Goal: Complete application form

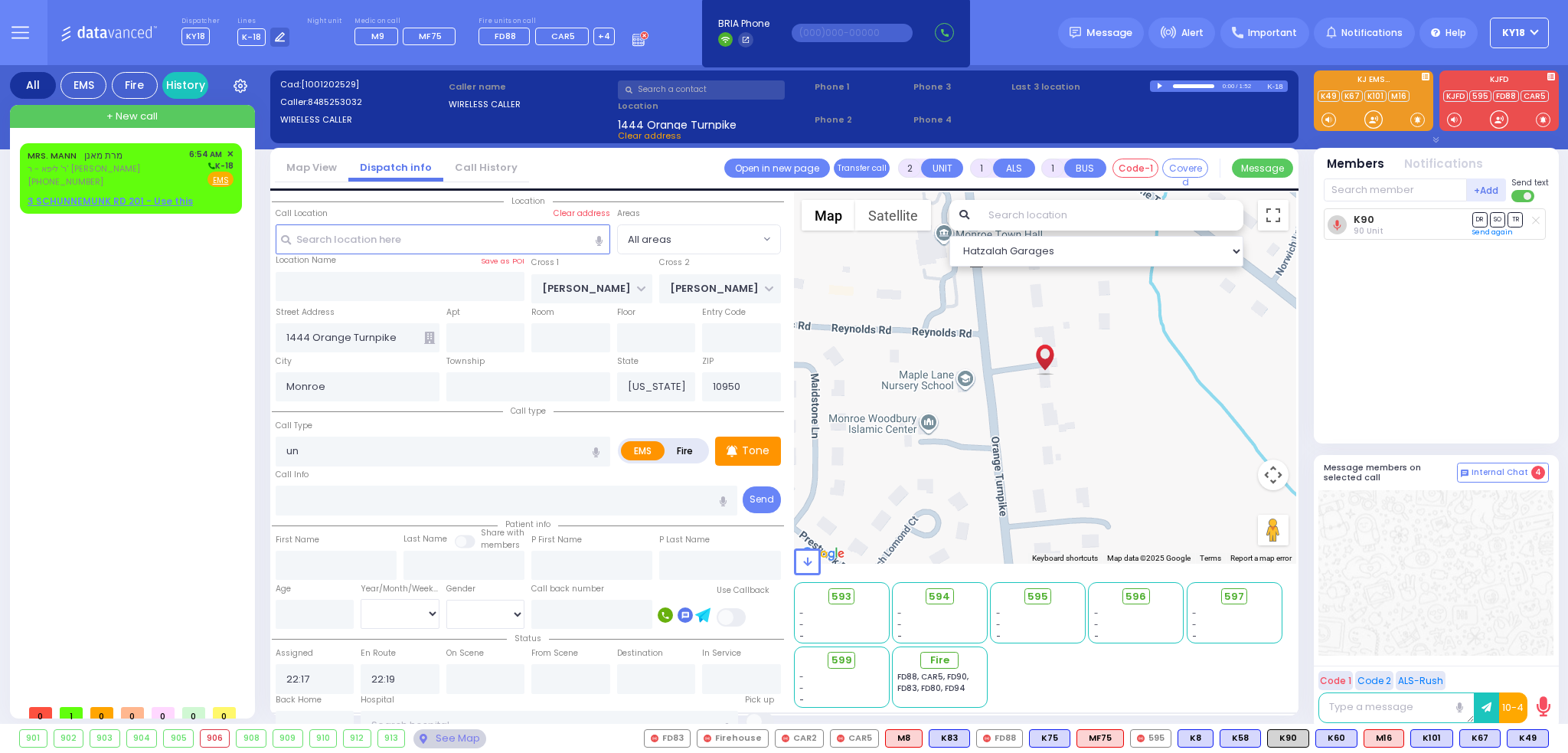
select select
click at [74, 189] on div "[PERSON_NAME] מרת מאנן ר' ליפא - ר' [PERSON_NAME] [PHONE_NUMBER] 6:54 AM ✕ K-18…" at bounding box center [131, 178] width 216 height 65
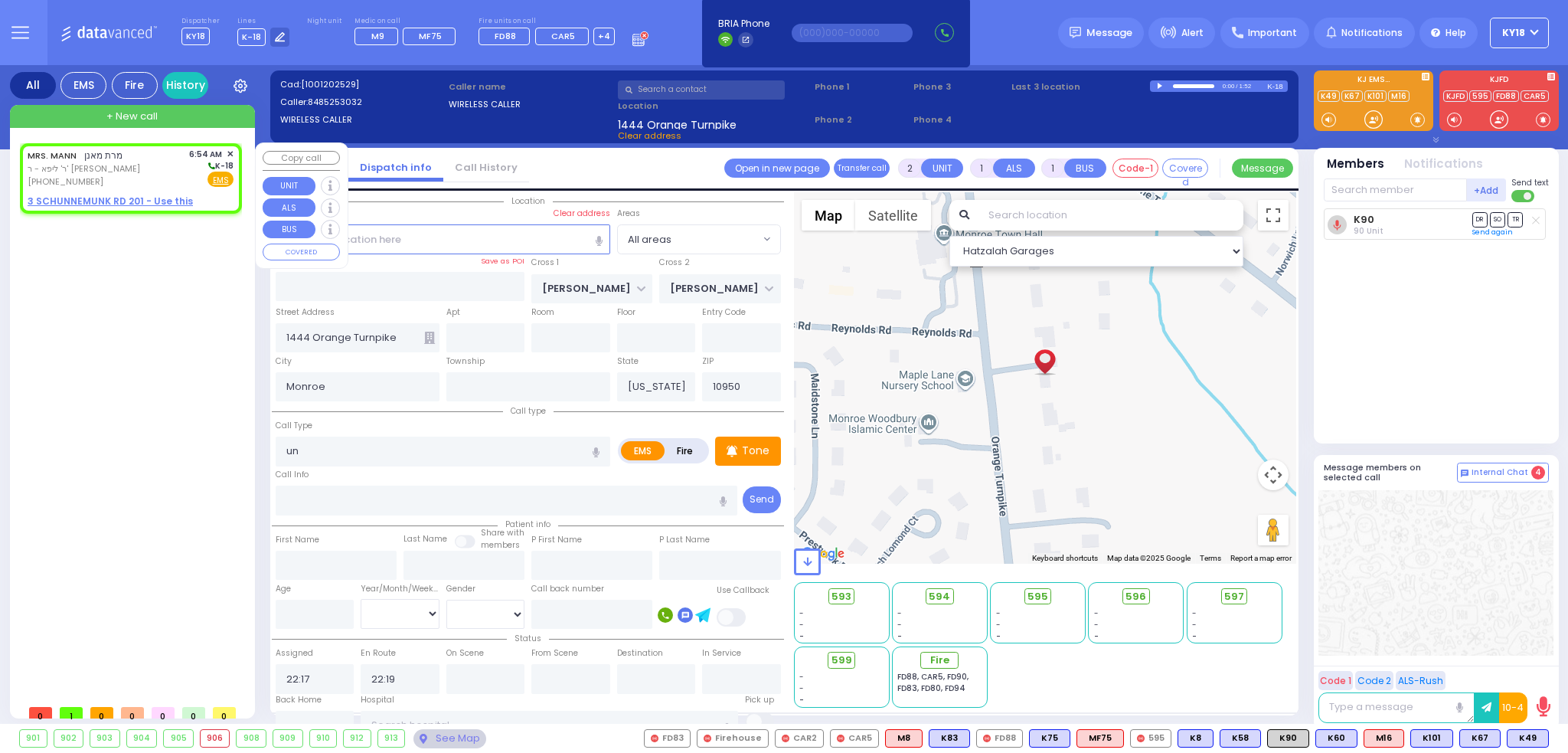
select select
radio input "true"
type input "MRS."
type input "[PERSON_NAME]"
select select
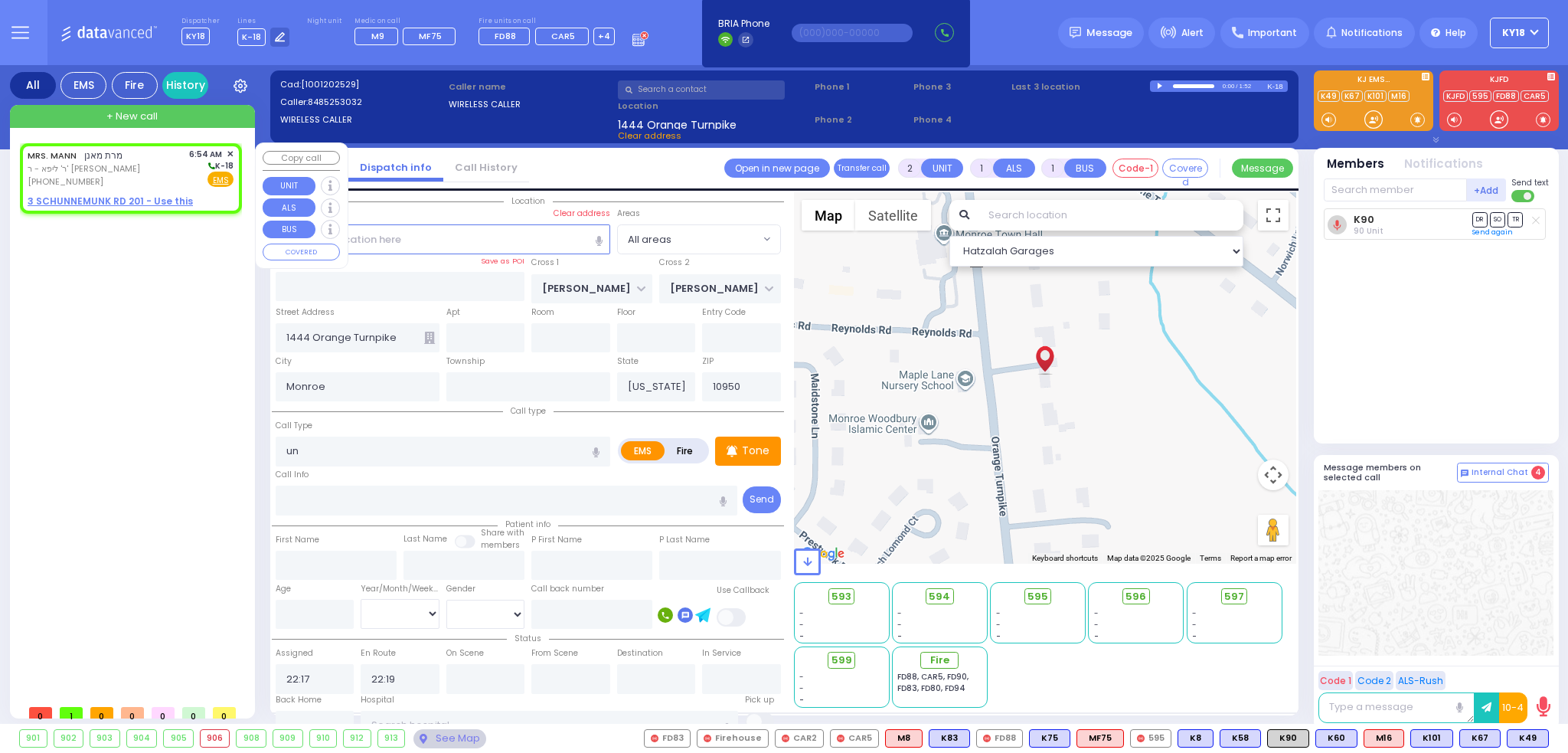
type input "06:54"
select select "Hatzalah Garages"
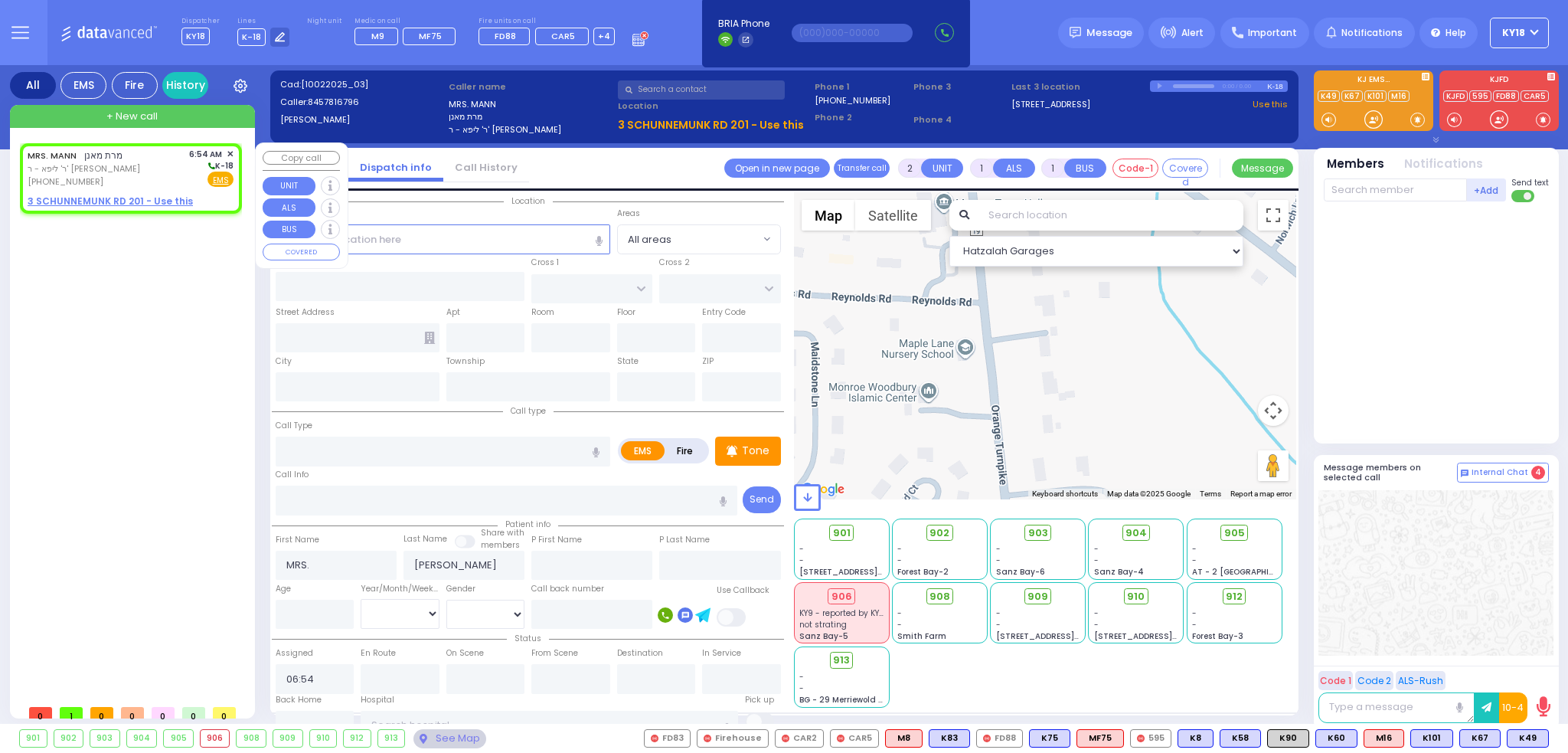
click at [76, 200] on u "3 SCHUNNEMUNK RD 201 - Use this" at bounding box center [110, 201] width 165 height 13
select select
radio input "true"
select select
select select "Hatzalah Garages"
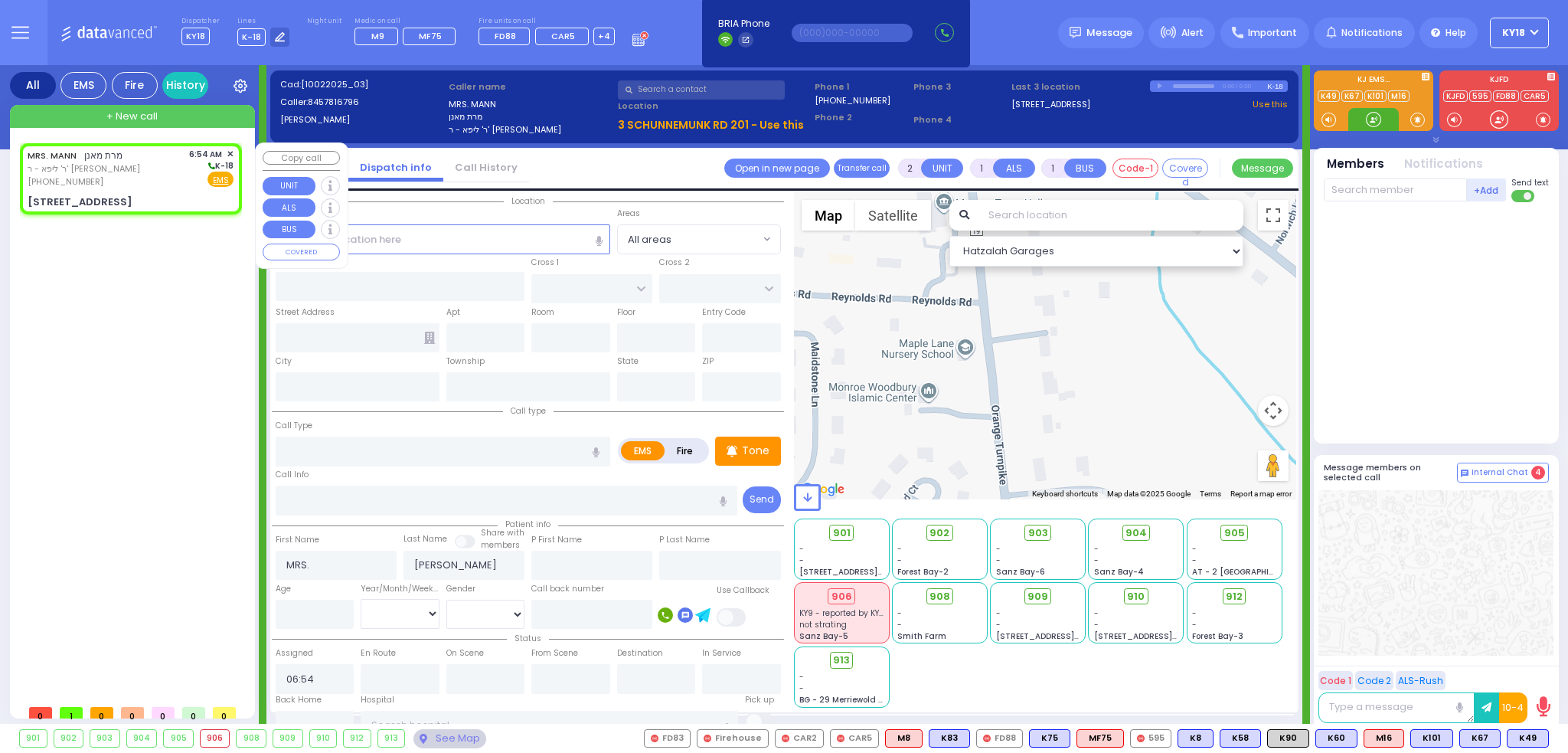
select select
radio input "true"
select select
select select "Hatzalah Garages"
type input "SCHUNNEMUNK RD"
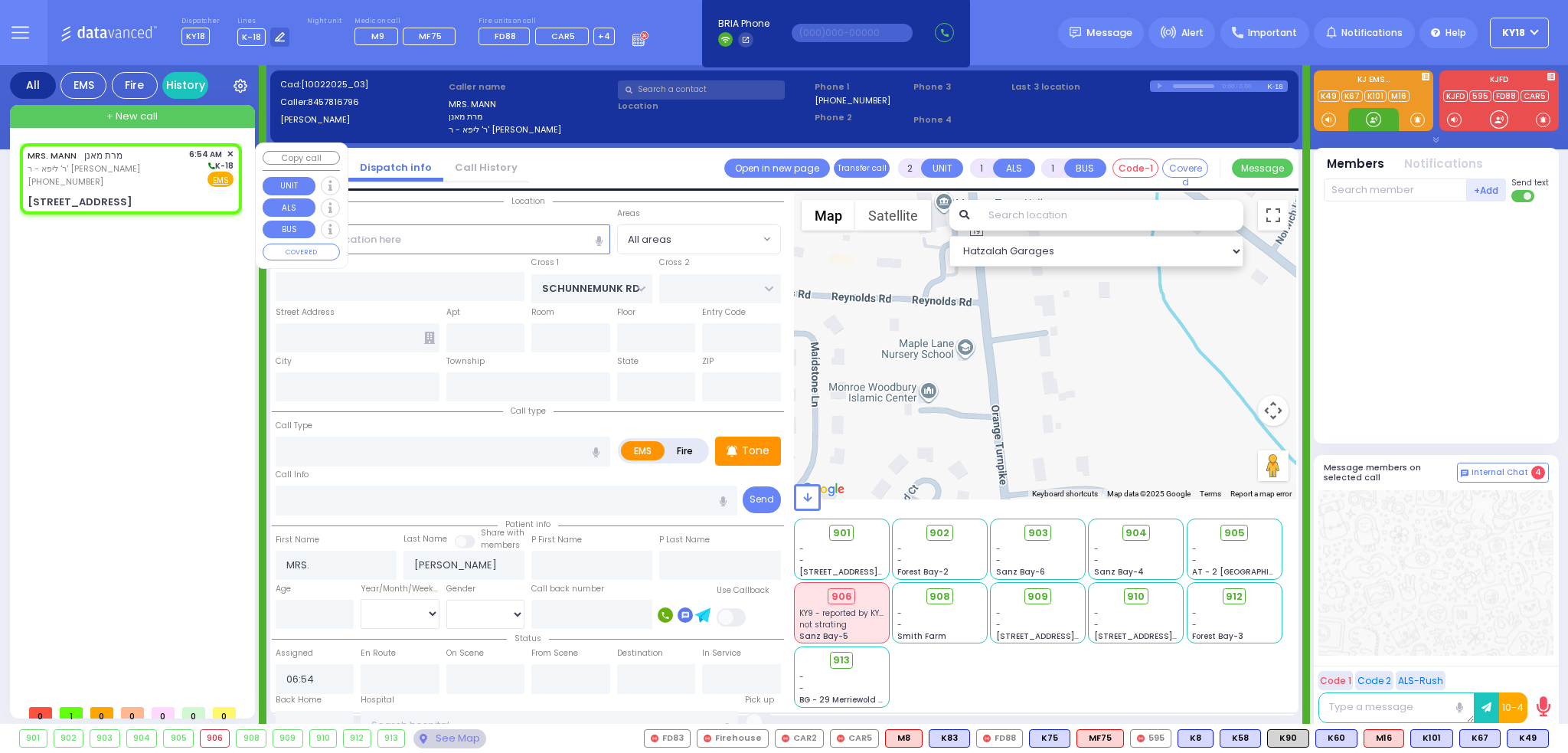
type input "HAYES COURT"
type input "3 SCHUNNEMUNK RD"
type input "201"
type input "Monroe"
type input "[US_STATE]"
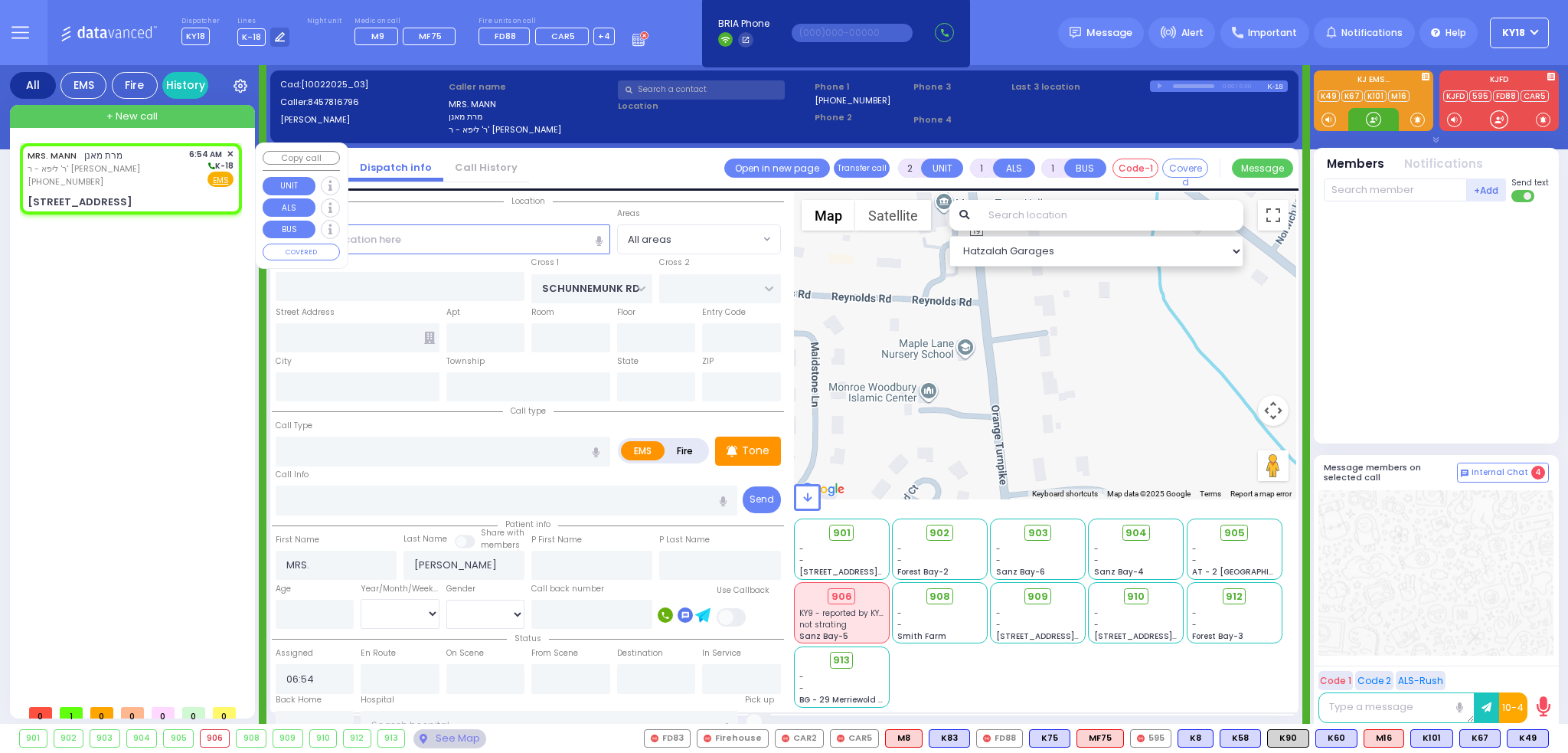
type input "10950"
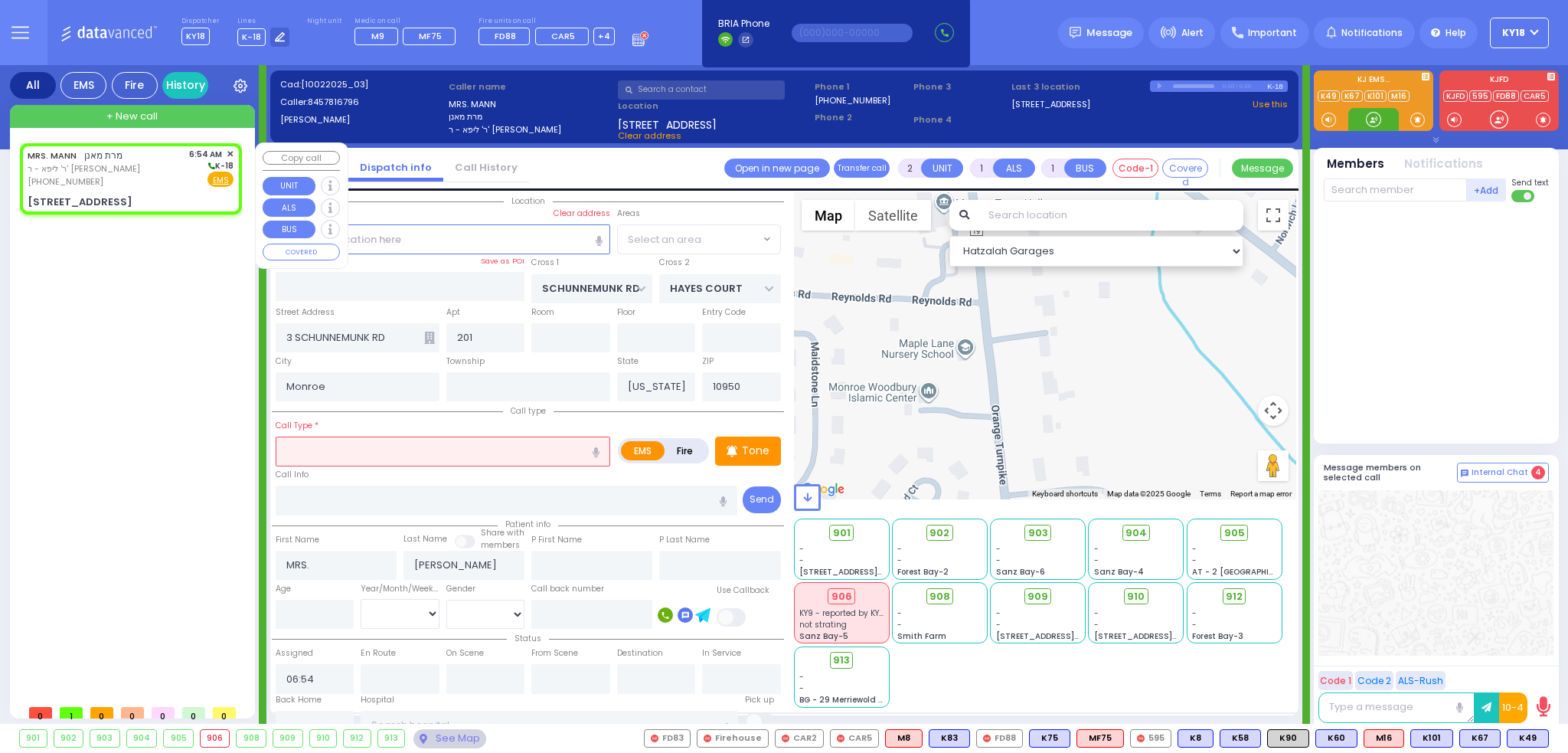
select select "[GEOGRAPHIC_DATA]"
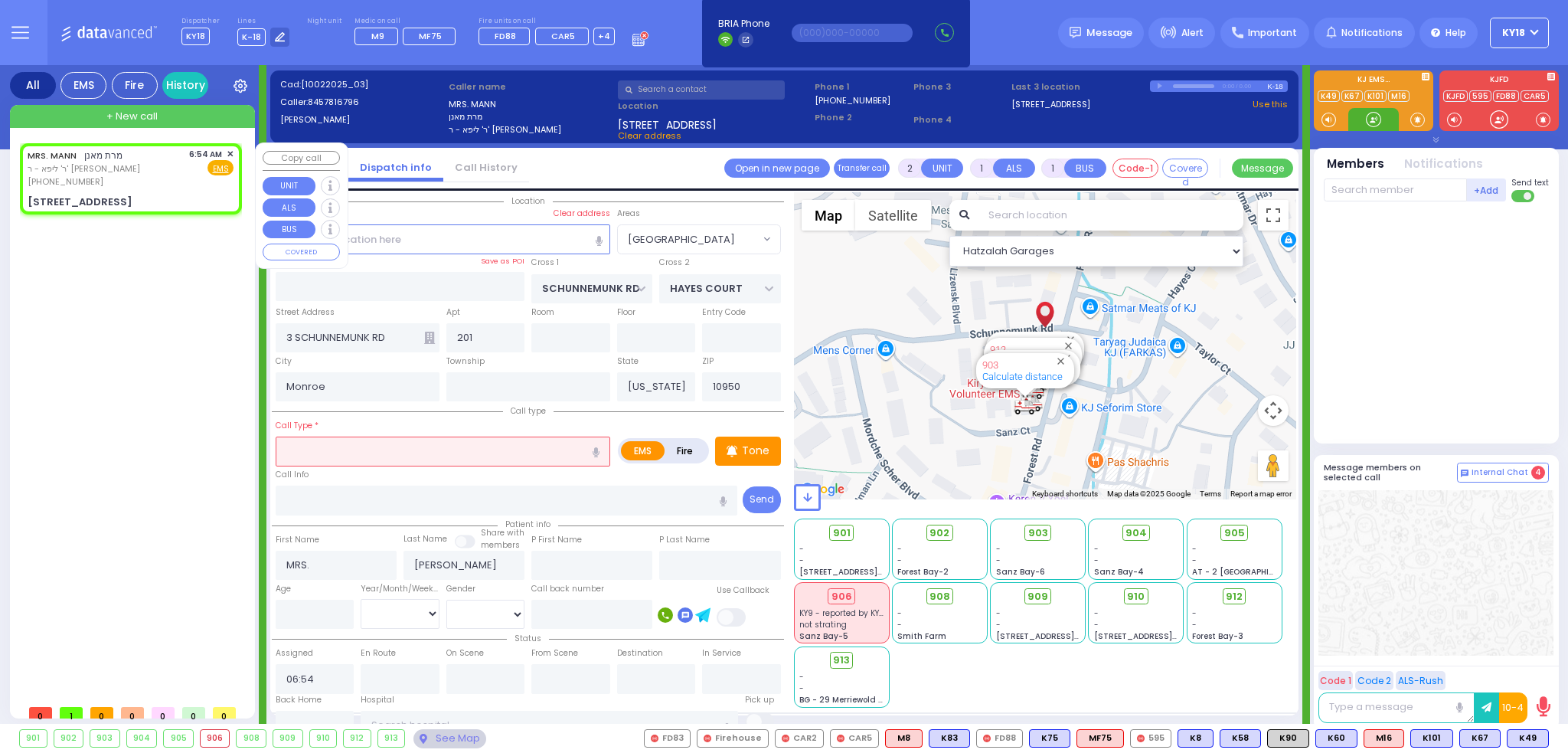
select select
radio input "true"
select select
select select "Hatzalah Garages"
select select "[GEOGRAPHIC_DATA]"
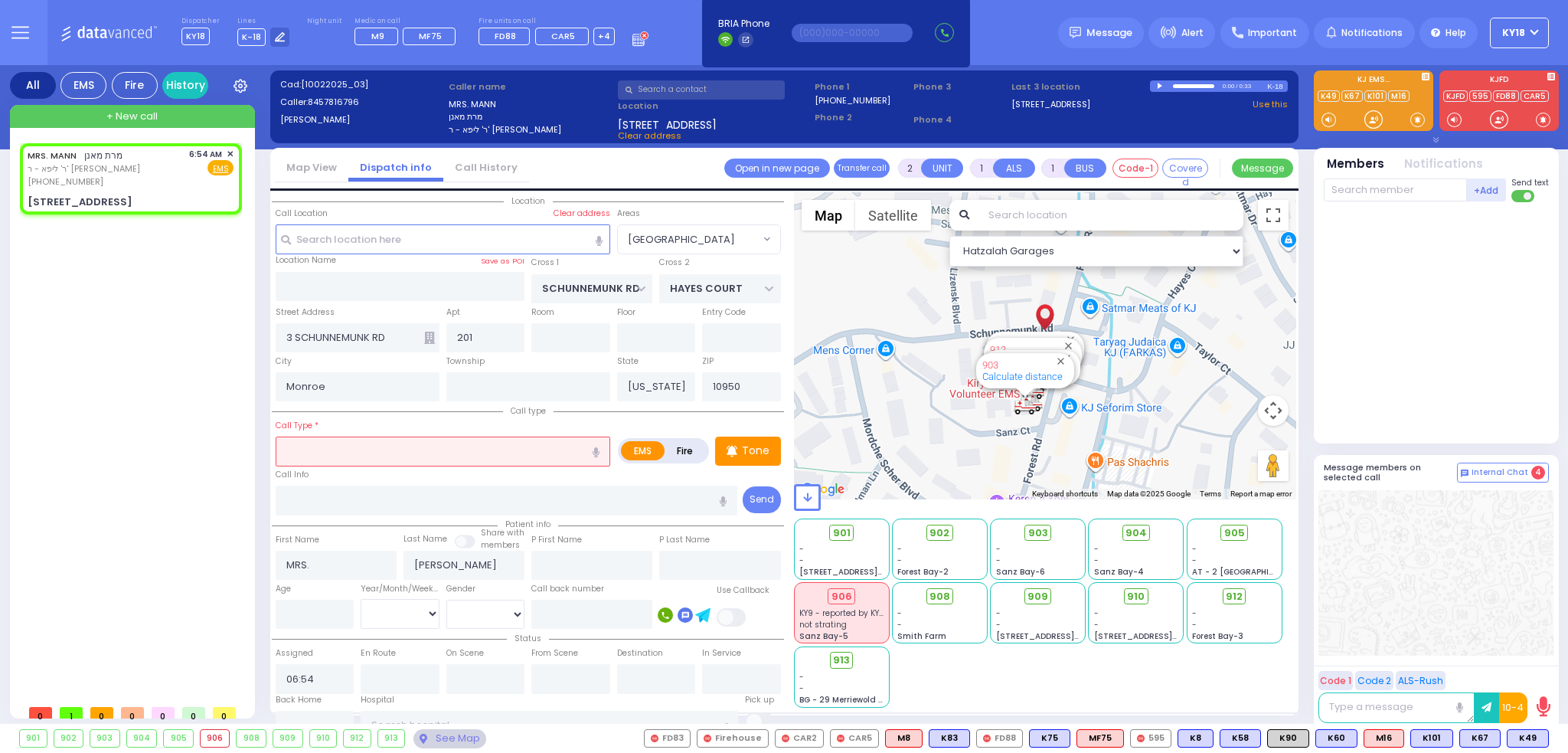
click at [389, 453] on input "text" at bounding box center [443, 451] width 335 height 29
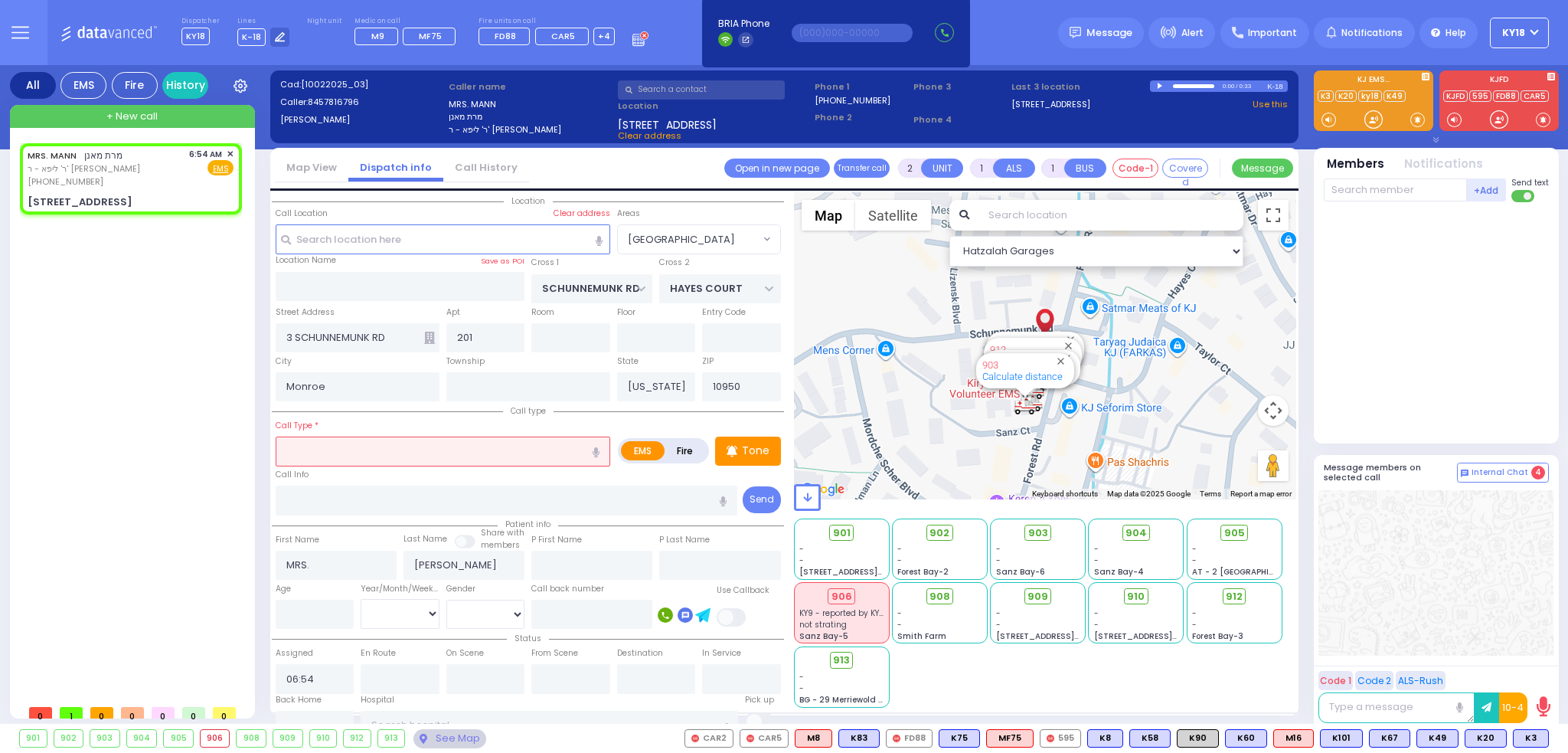
select select
radio input "true"
select select
select select "Hatzalah Garages"
select select "[GEOGRAPHIC_DATA]"
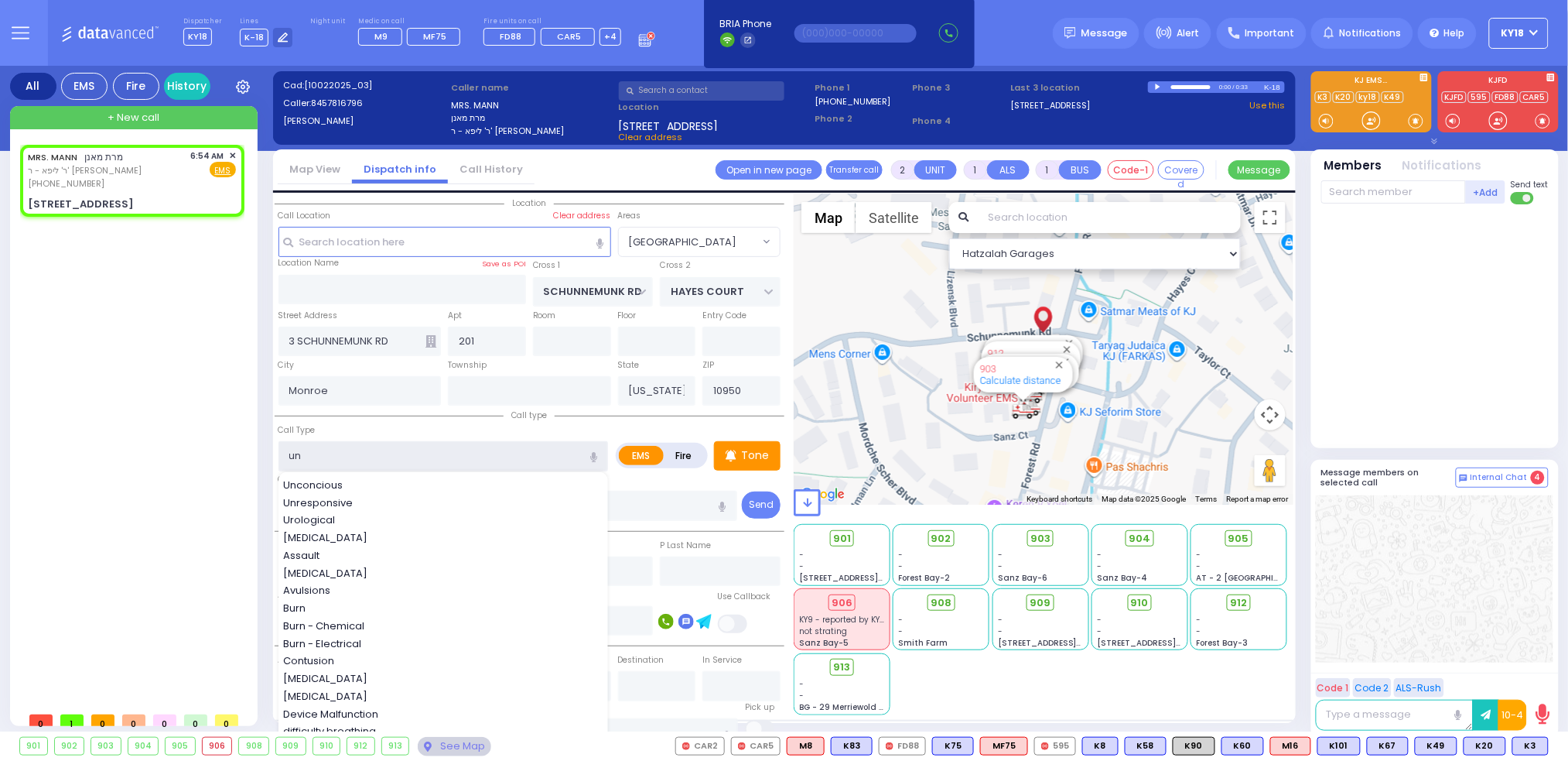
type input "unk"
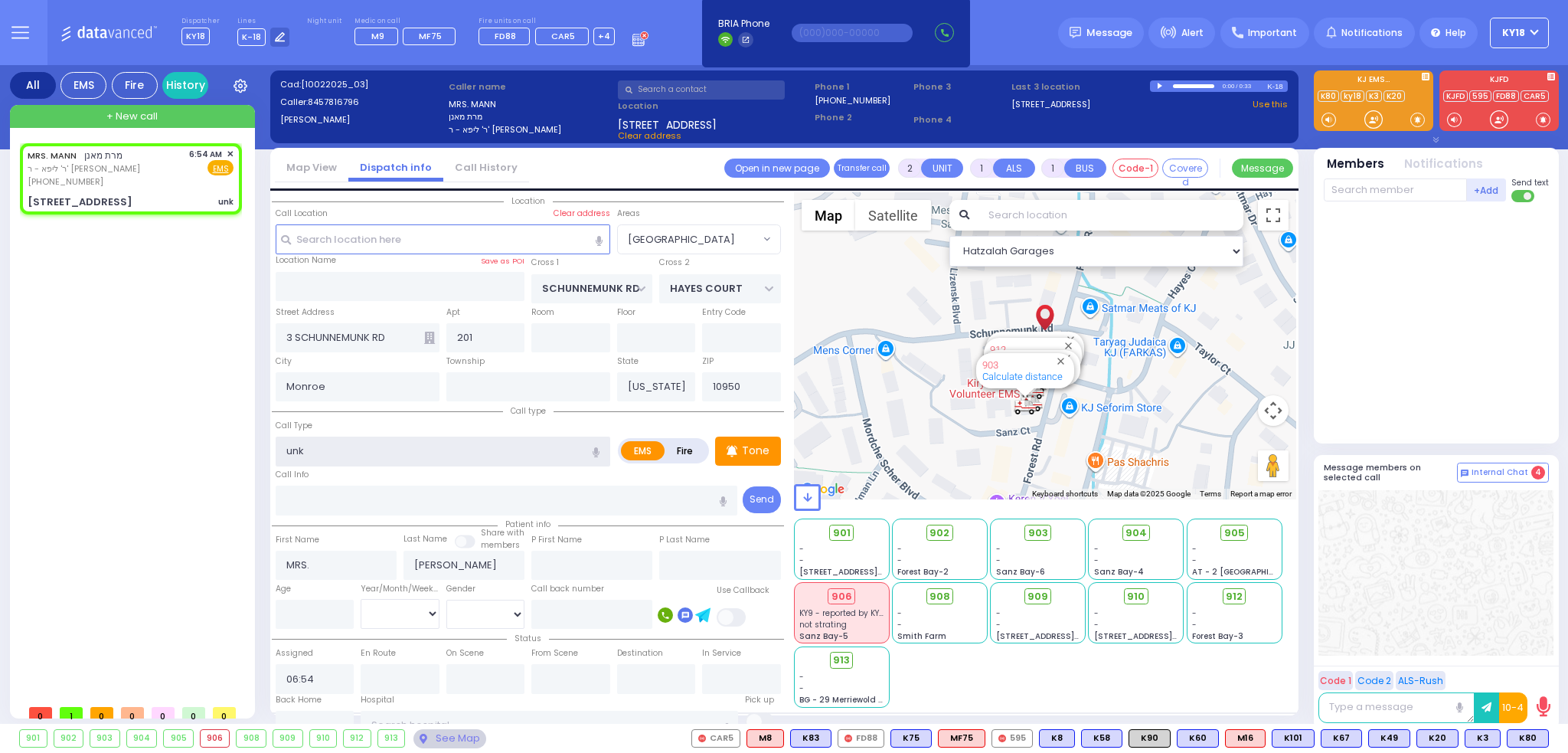
select select
radio input "true"
select select
select select "Hatzalah Garages"
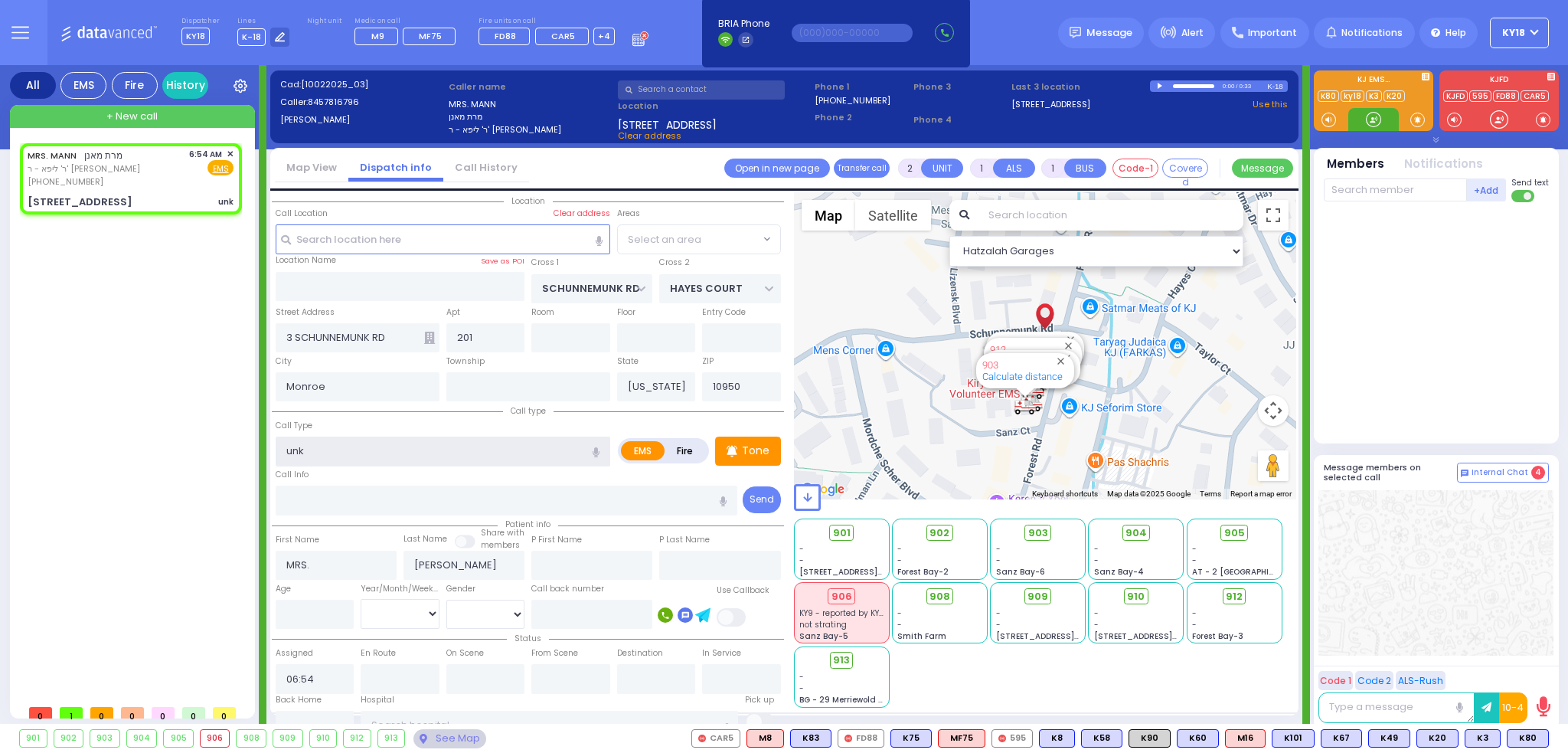
select select "[GEOGRAPHIC_DATA]"
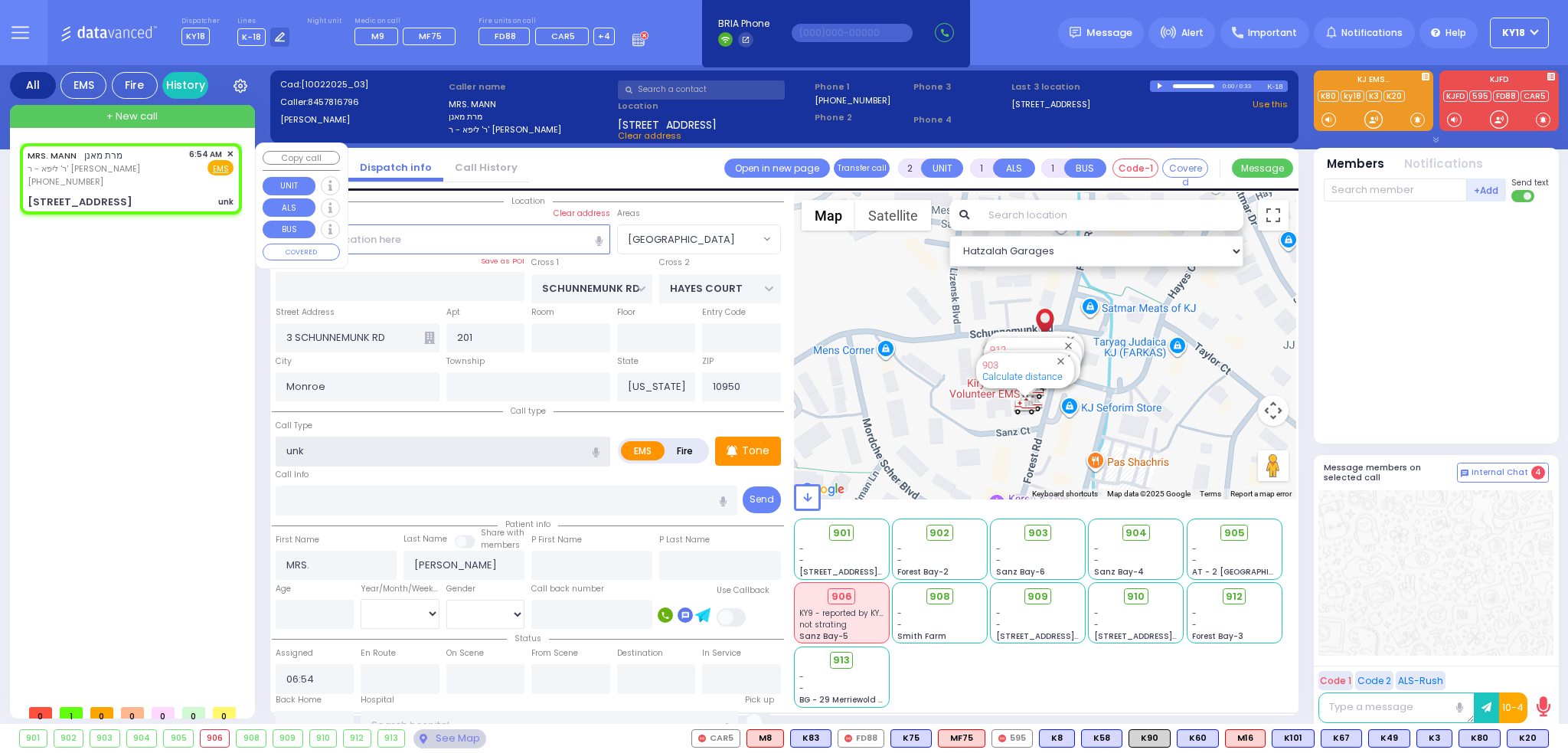
type input "unk"
click at [85, 159] on span "מרת מאנן" at bounding box center [103, 155] width 38 height 13
select select
radio input "true"
select select
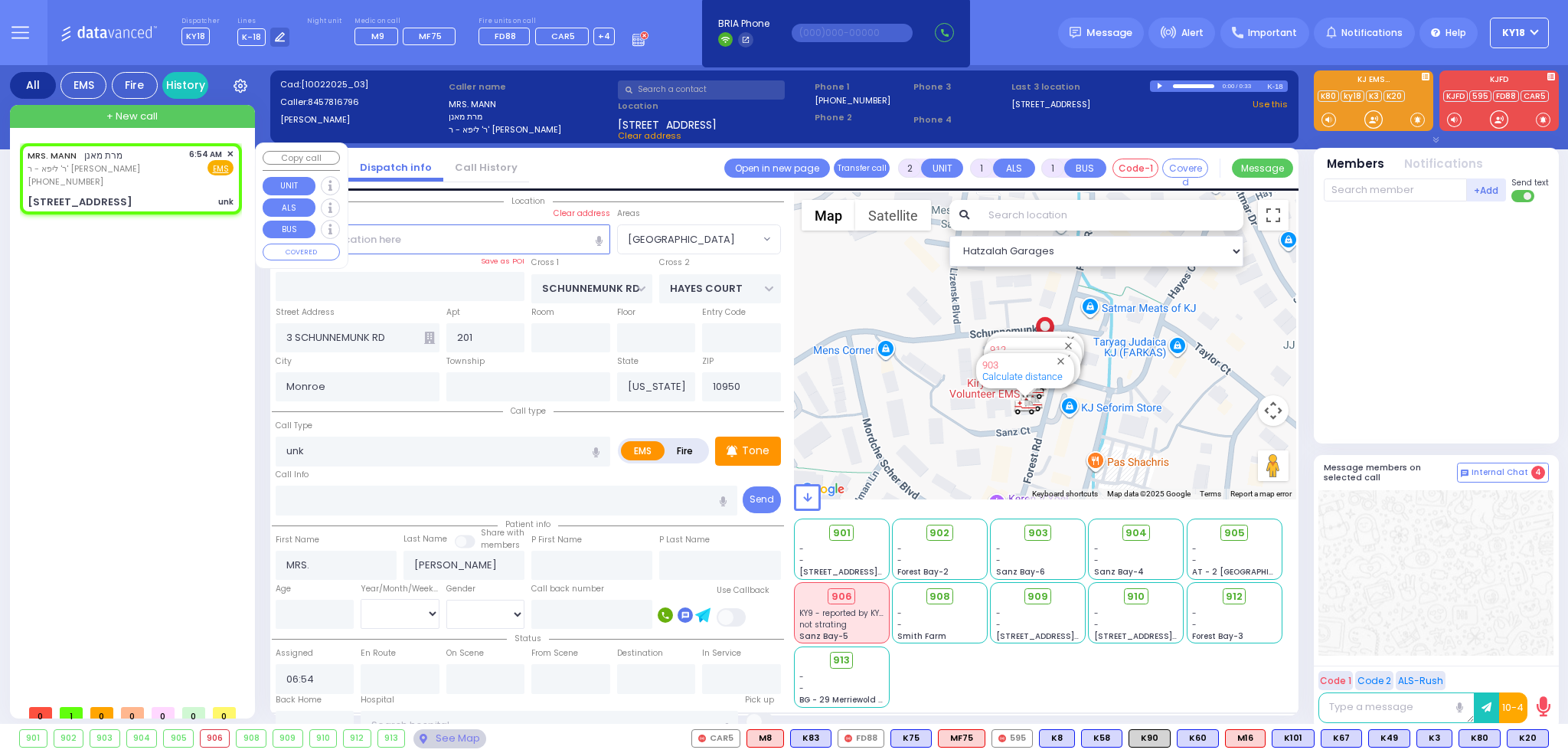
select select "Hatzalah Garages"
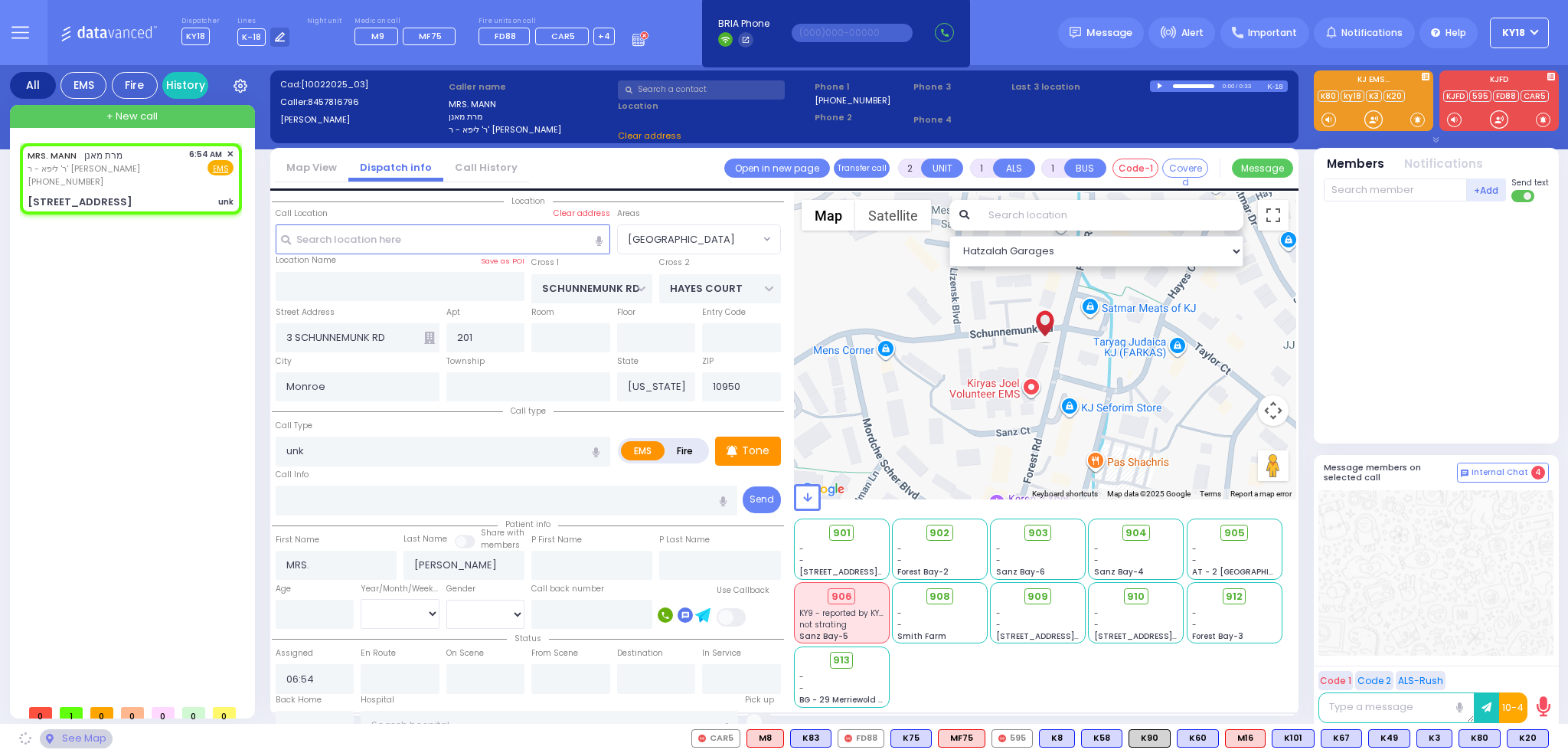
select select
radio input "true"
select select
select select "Hatzalah Garages"
click at [1441, 735] on span "K3" at bounding box center [1434, 738] width 34 height 17
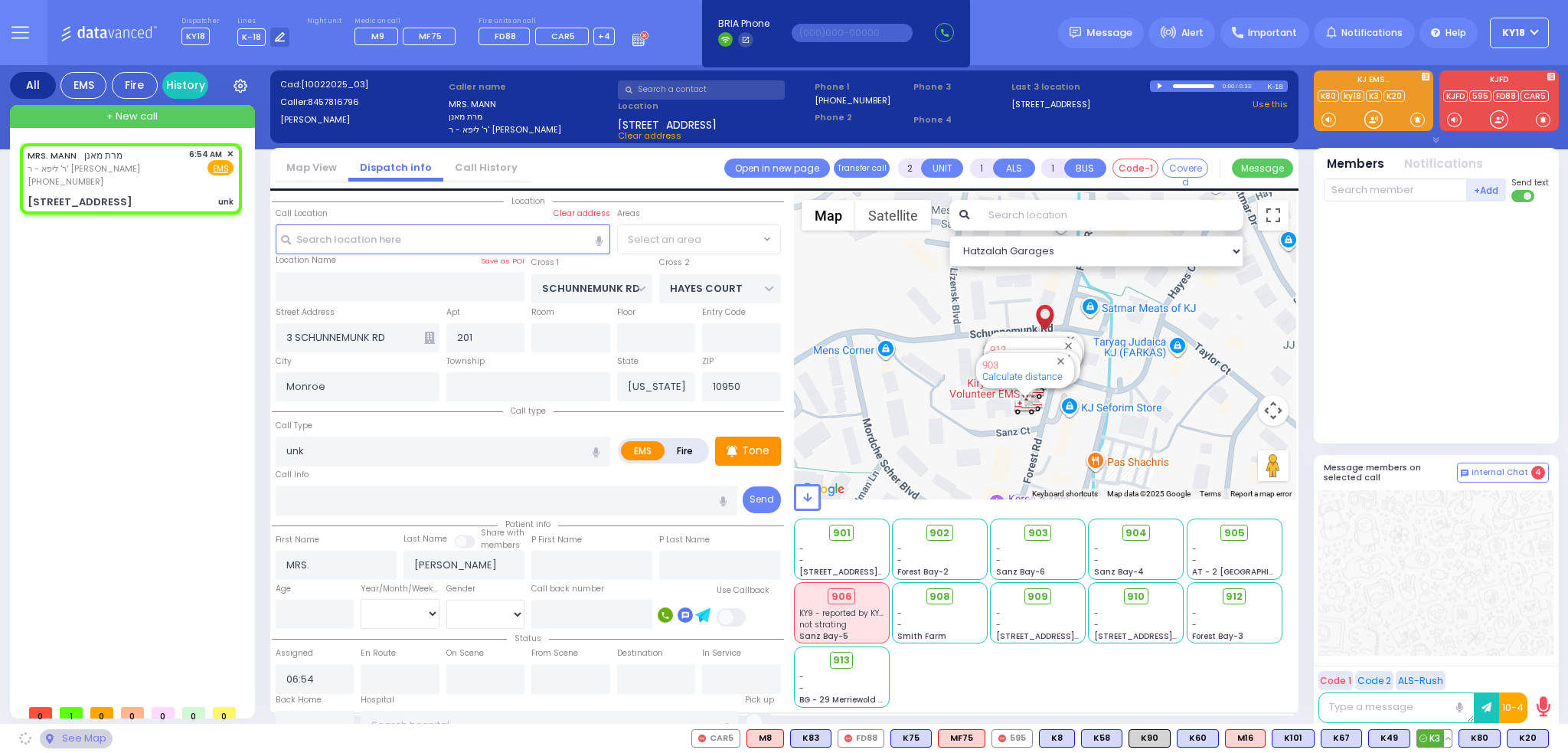
select select "[GEOGRAPHIC_DATA]"
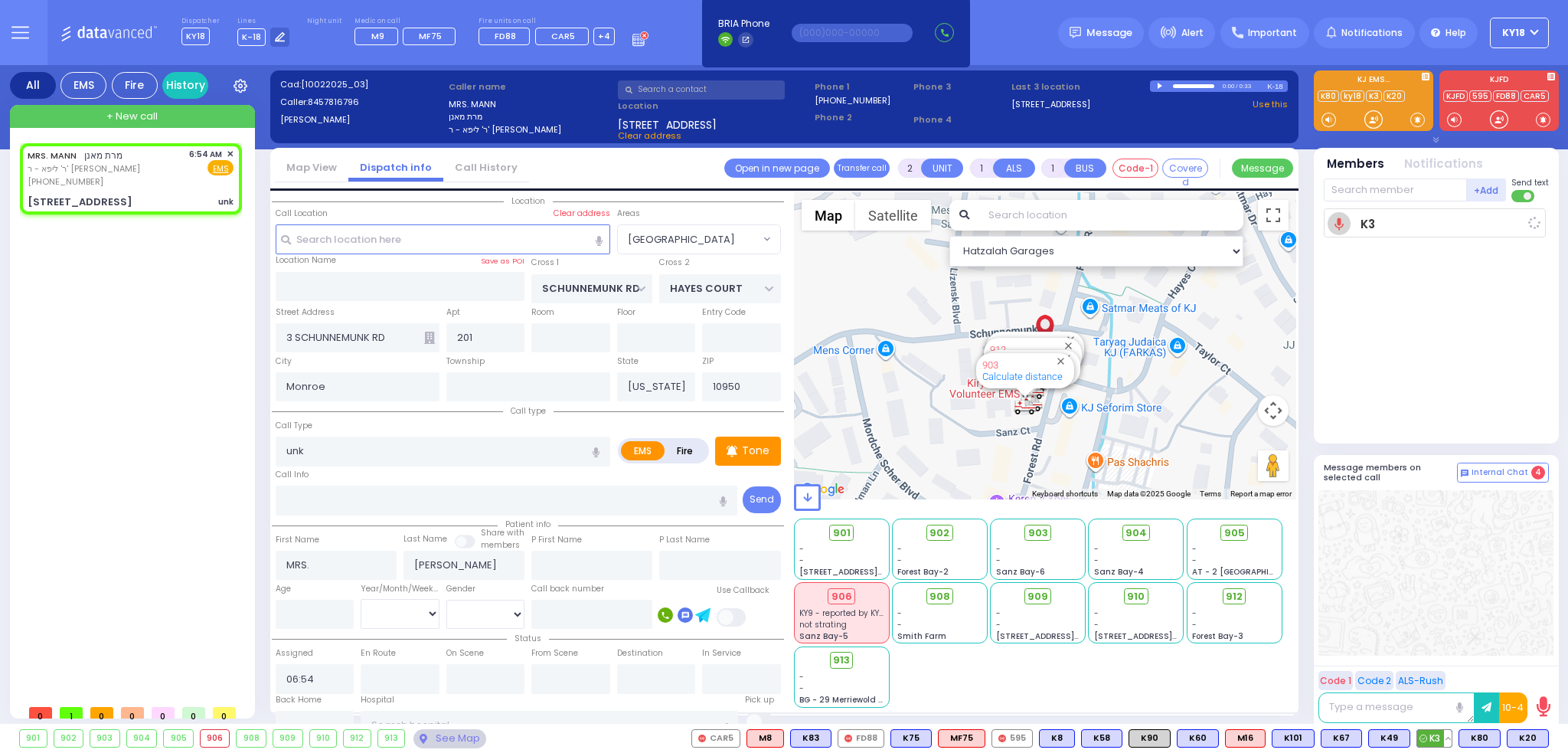
select select "[GEOGRAPHIC_DATA]"
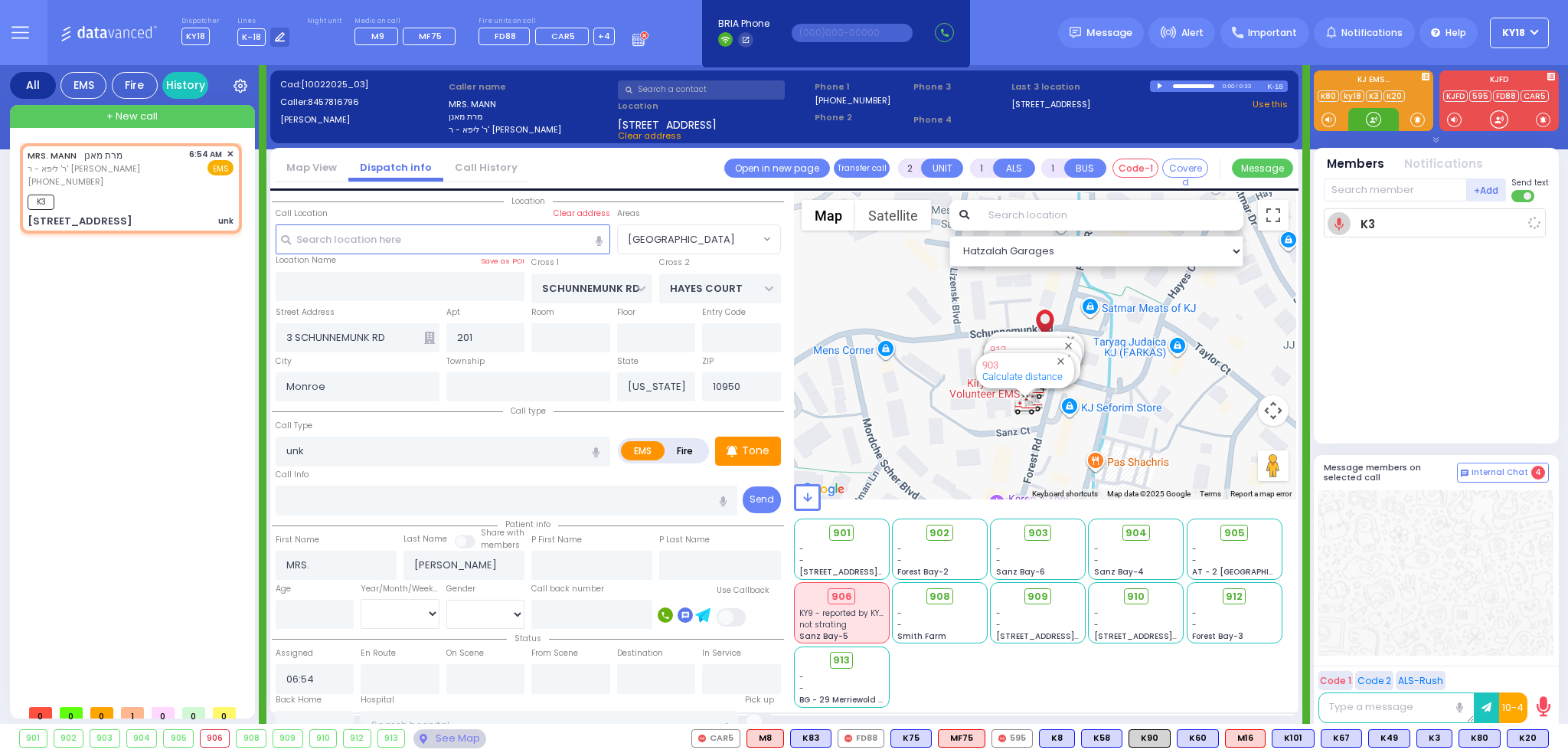
select select
radio input "true"
select select
type input "06:55"
select select "Hatzalah Garages"
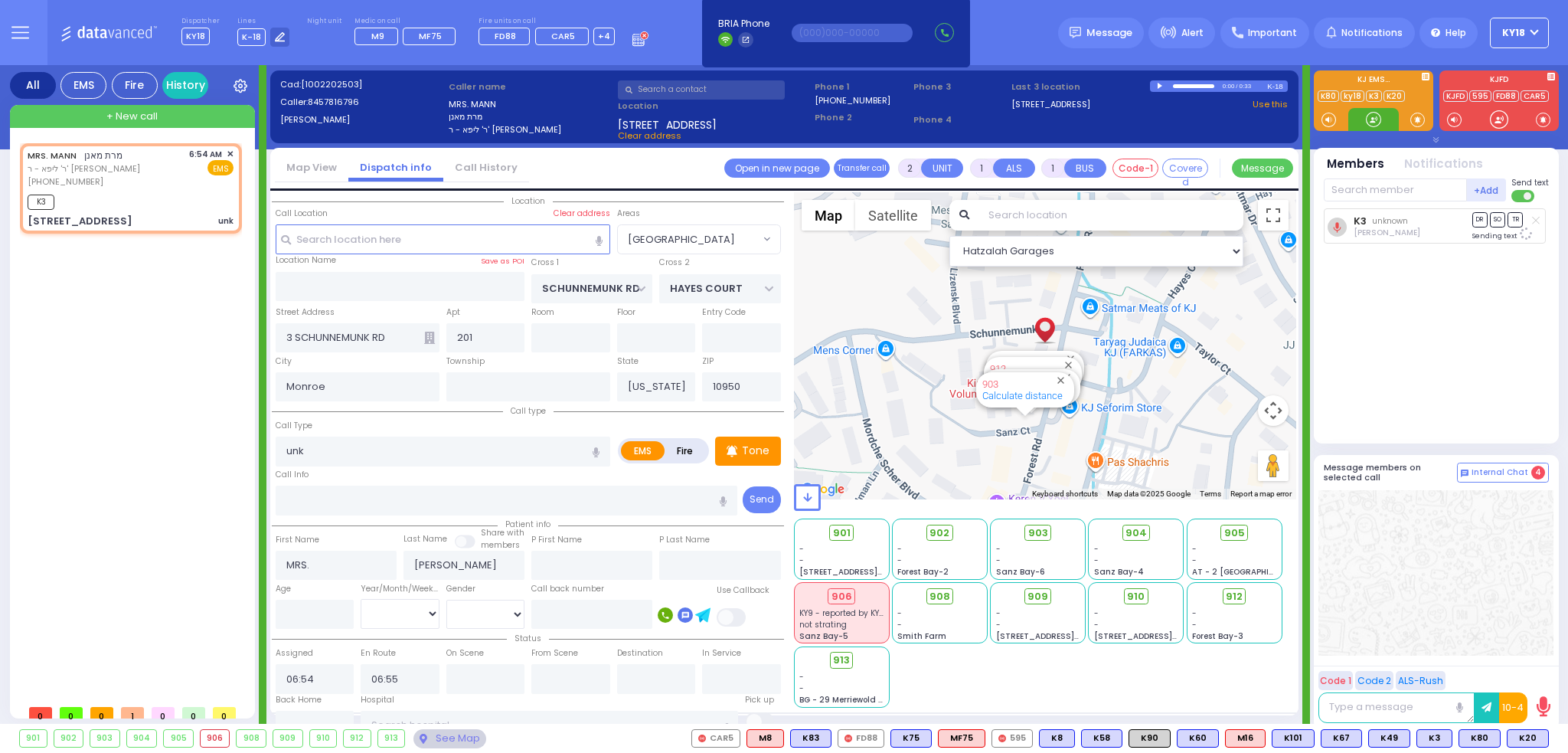
select select "[GEOGRAPHIC_DATA]"
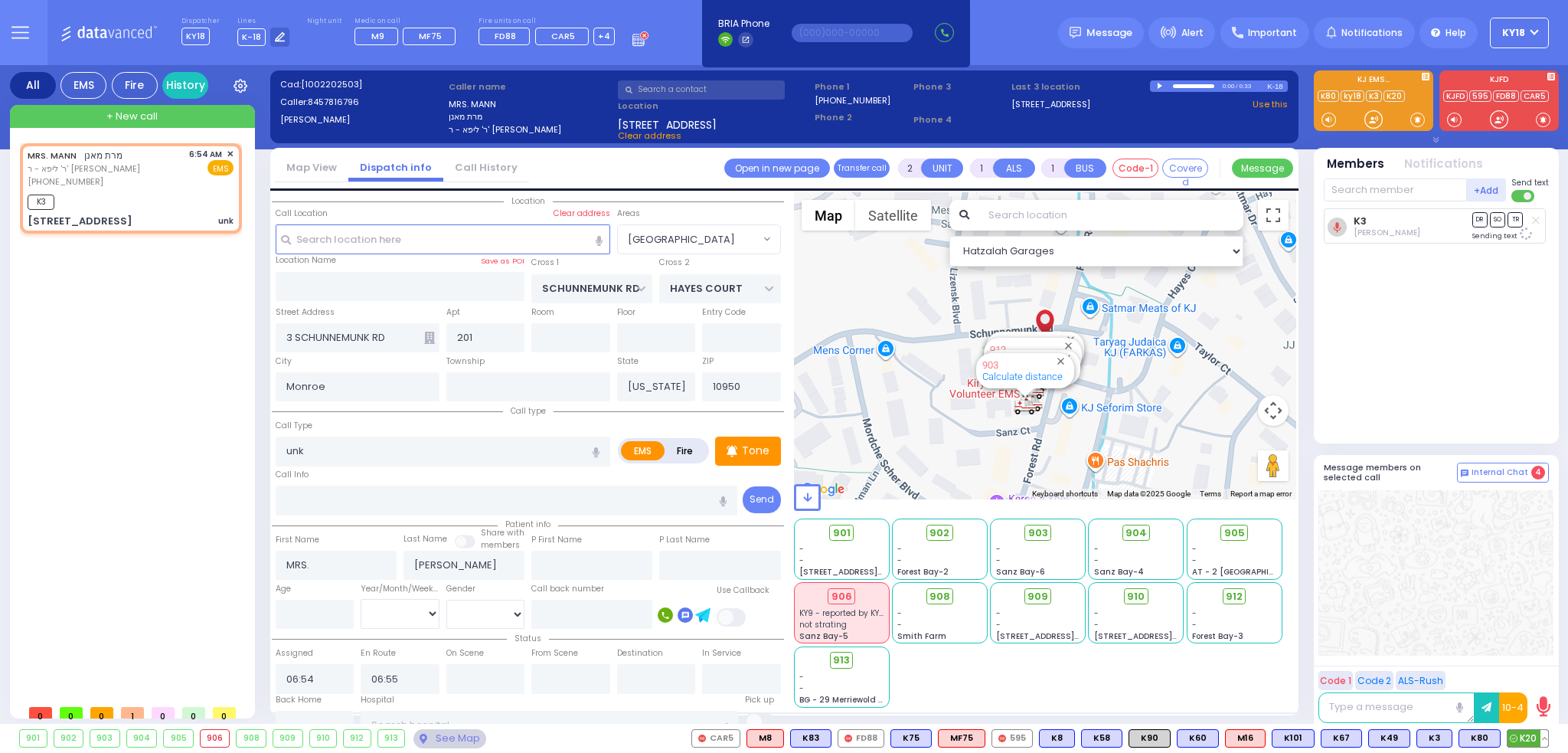
click at [1528, 736] on span "K20" at bounding box center [1527, 738] width 41 height 17
select select
radio input "true"
select select
select select "Hatzalah Garages"
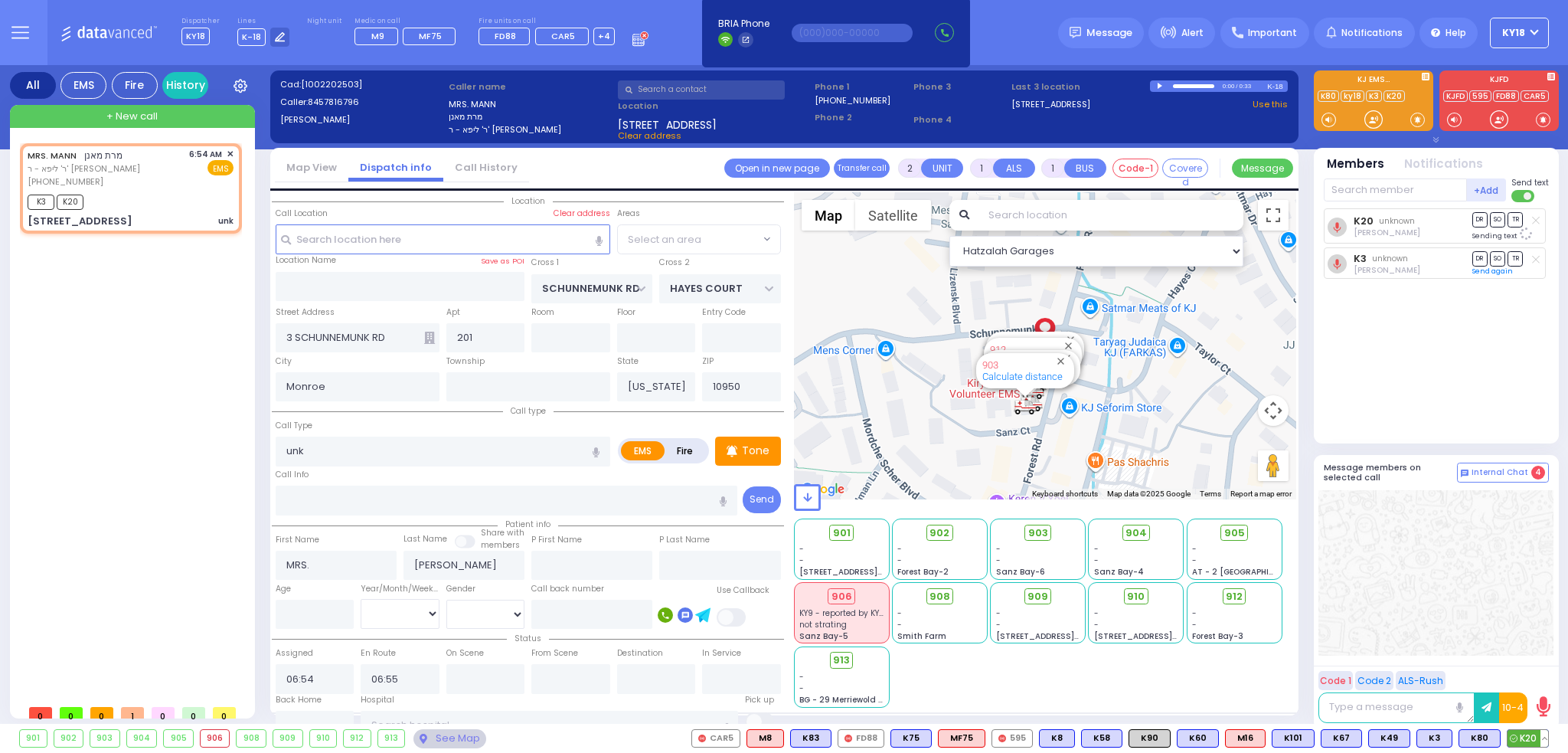
select select "[GEOGRAPHIC_DATA]"
click at [1526, 736] on span "MF75" at bounding box center [1525, 738] width 46 height 17
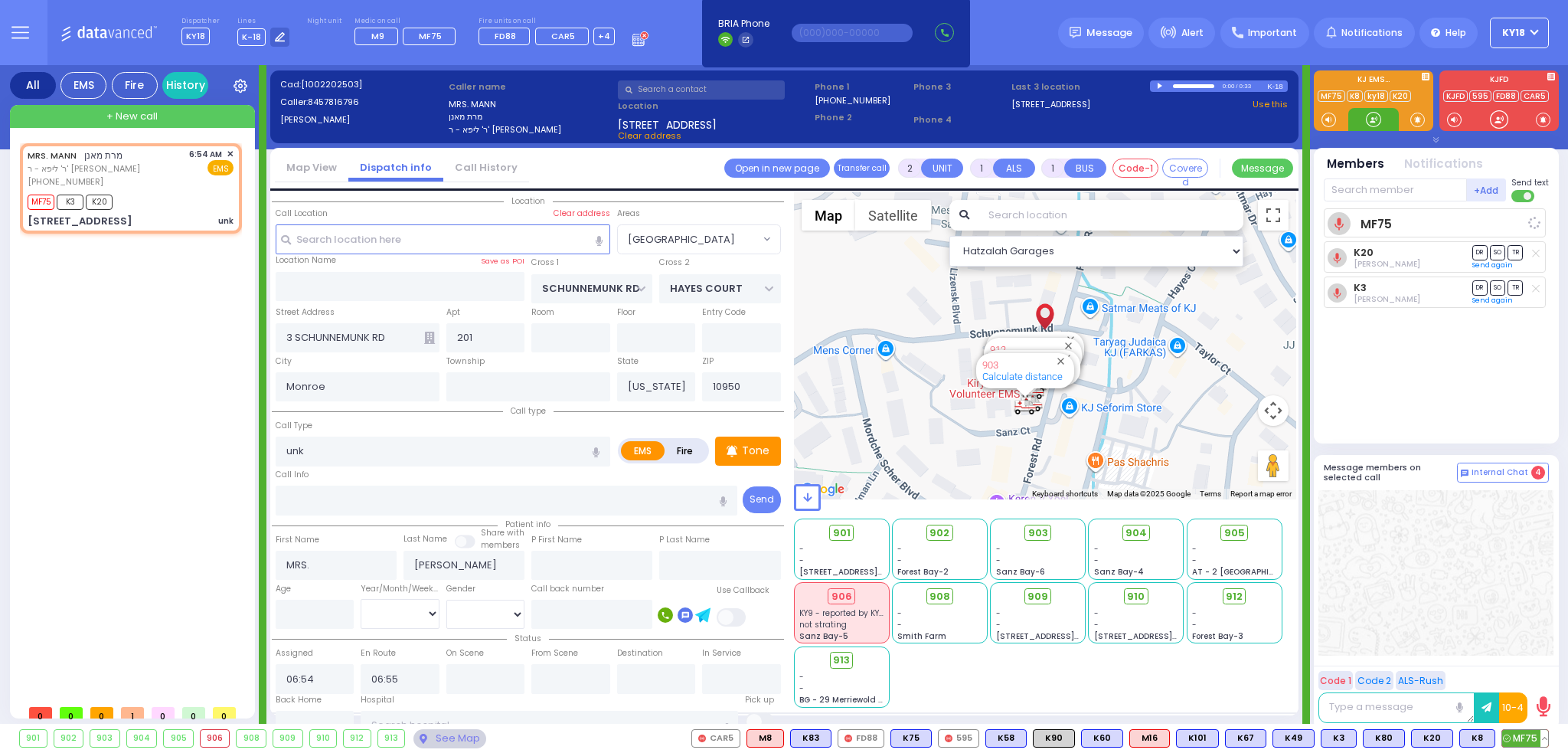
select select
radio input "true"
select select
select select "Hatzalah Garages"
select select "[GEOGRAPHIC_DATA]"
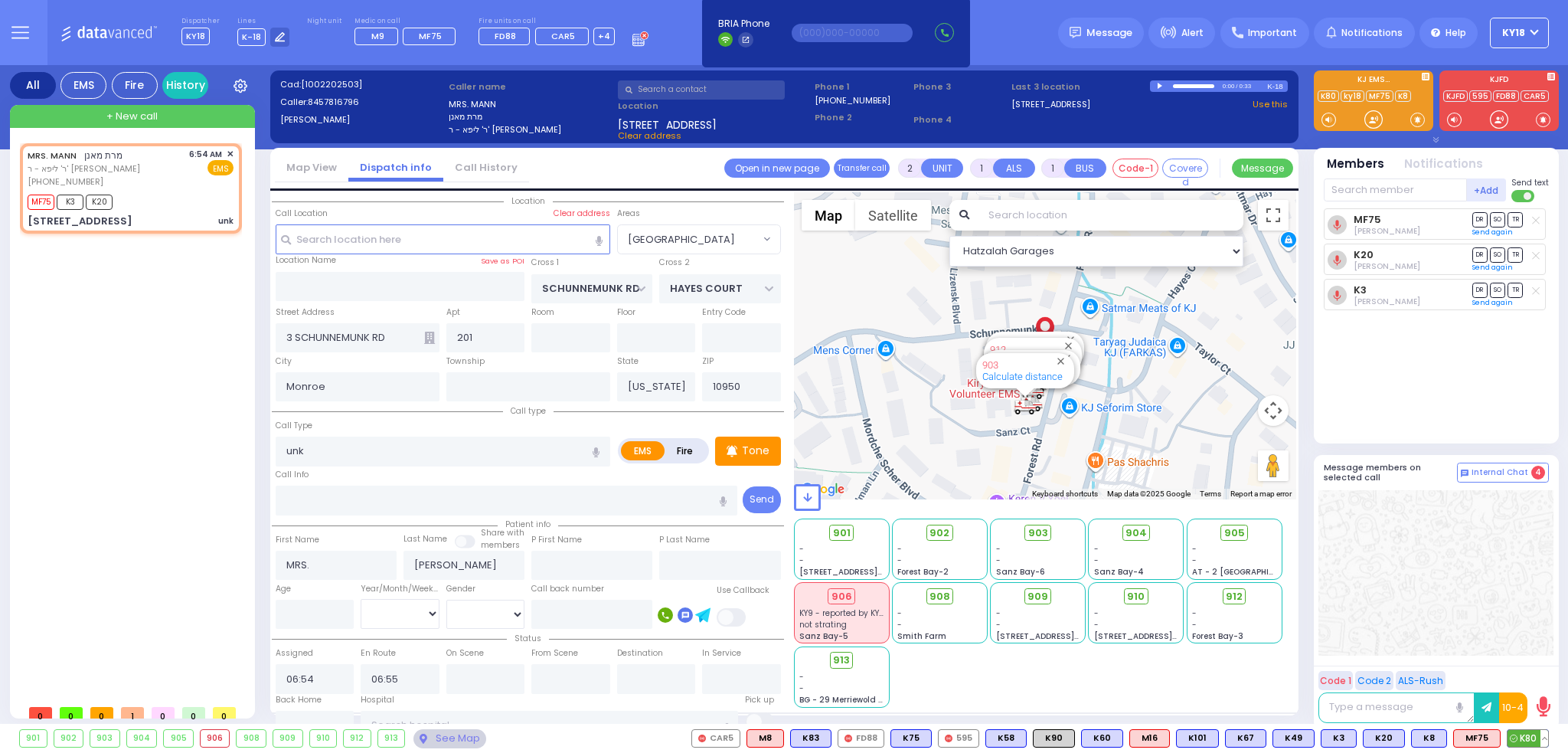
click at [1515, 735] on circle at bounding box center [1513, 738] width 7 height 7
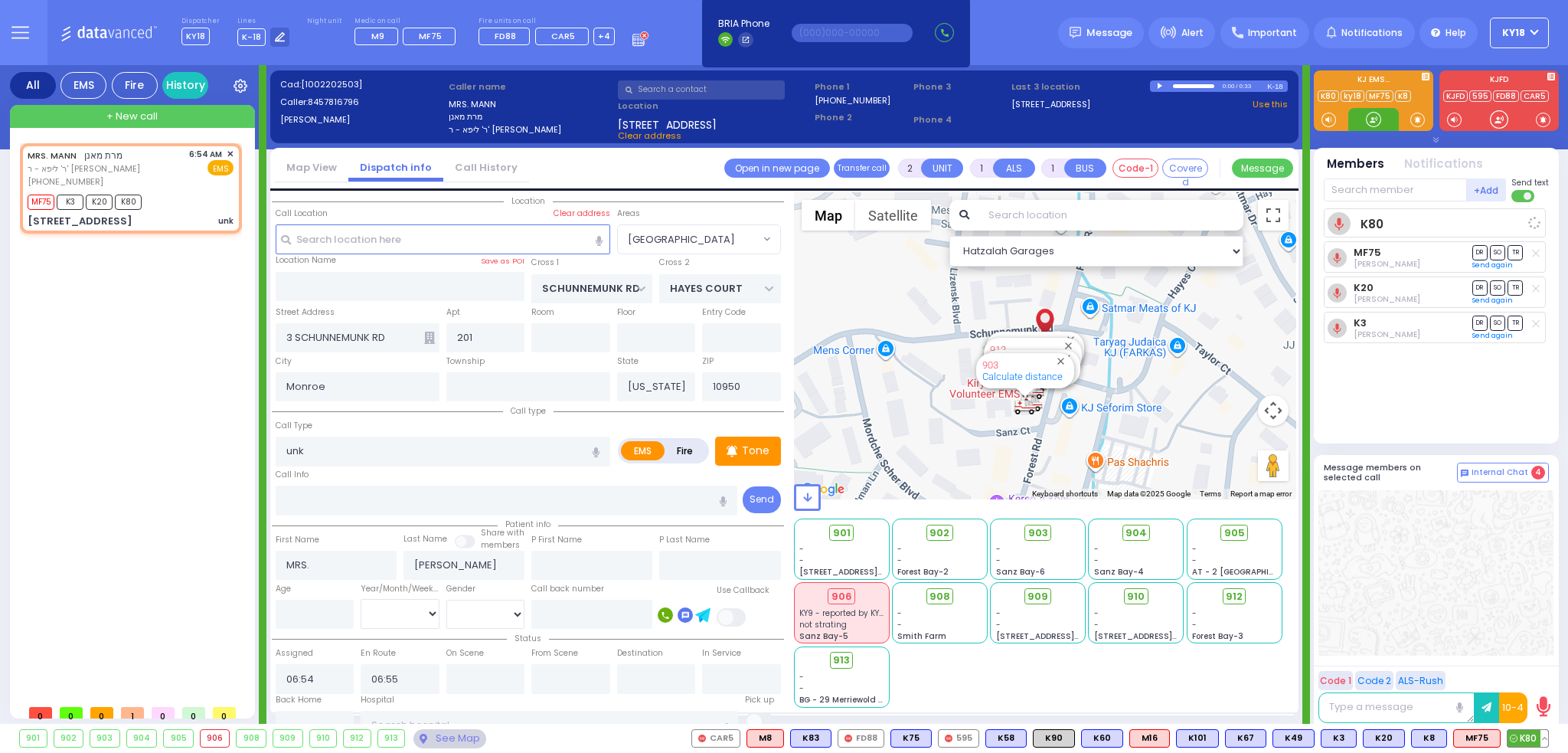
select select
radio input "true"
select select
select select "Hatzalah Garages"
select select "[GEOGRAPHIC_DATA]"
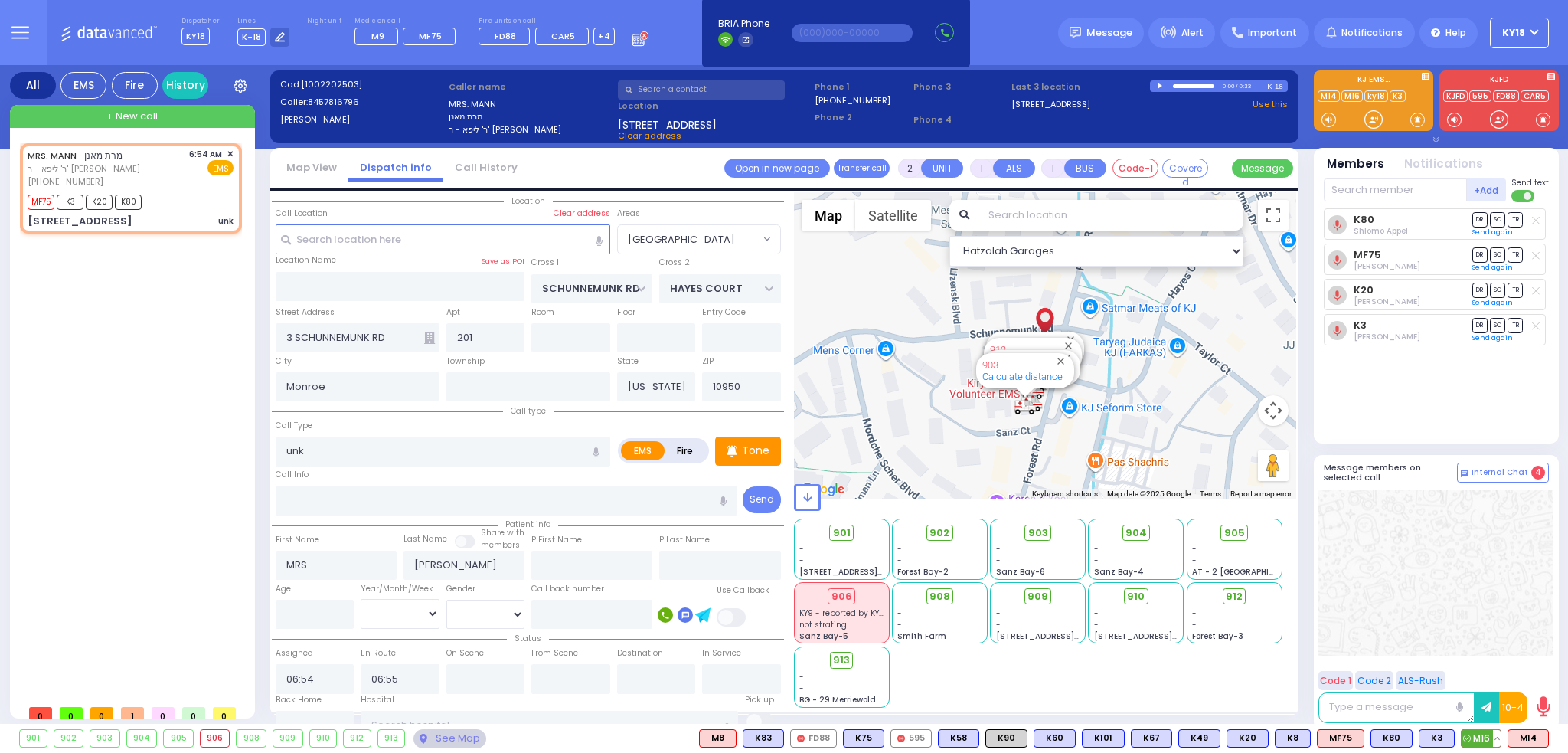
click at [1482, 734] on span "M16" at bounding box center [1481, 738] width 39 height 17
select select
radio input "true"
select select
select select "Hatzalah Garages"
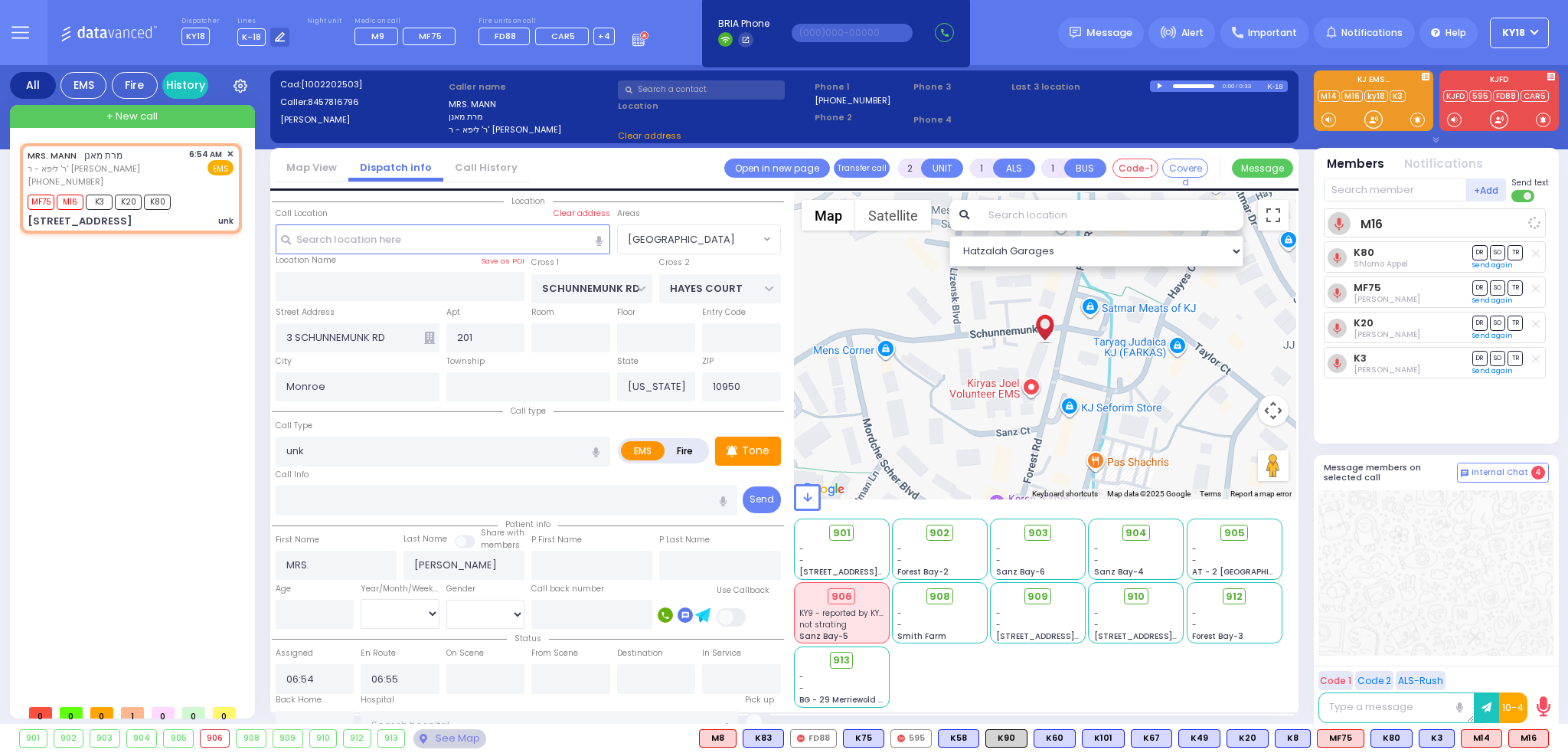
select select "[GEOGRAPHIC_DATA]"
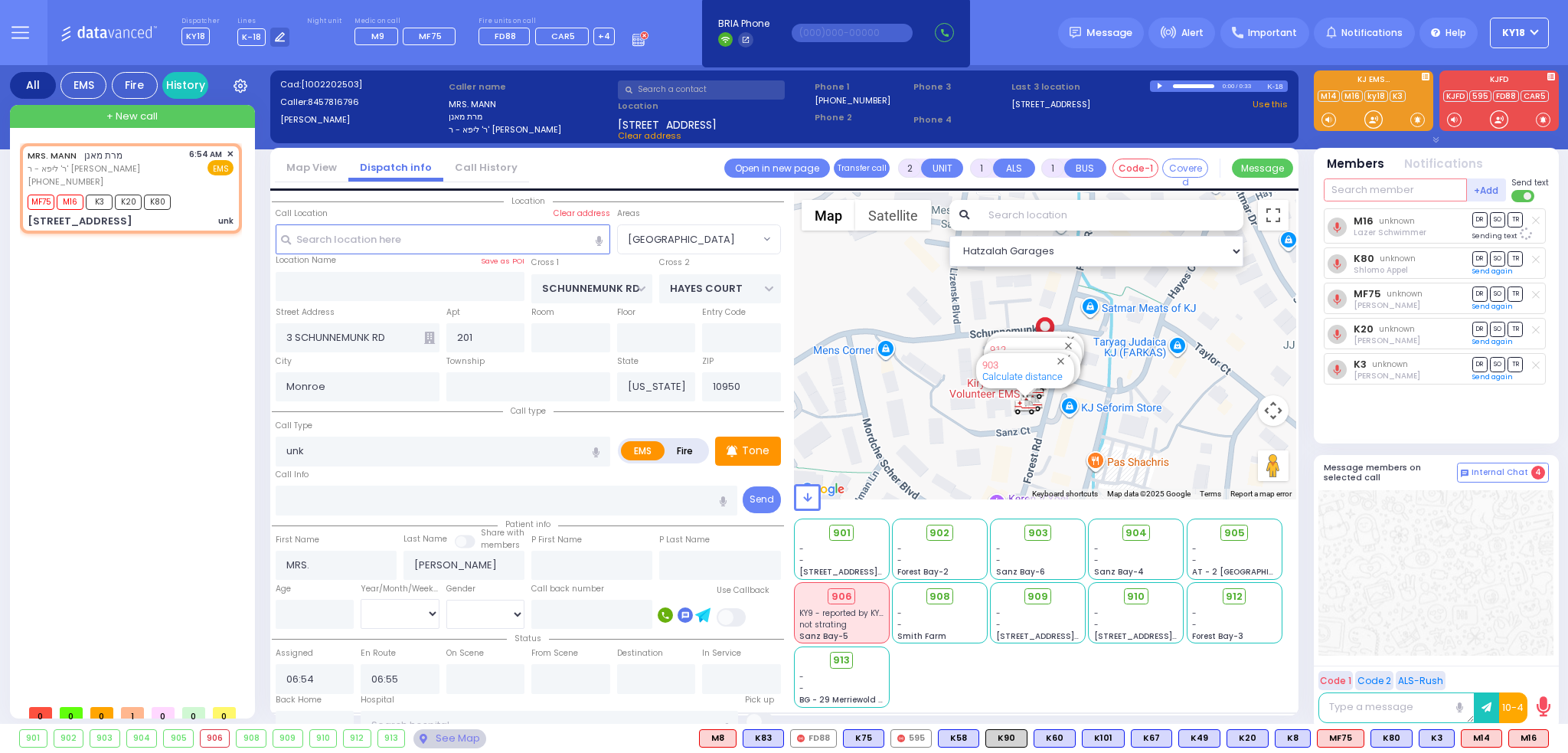
click at [1391, 186] on input "text" at bounding box center [1395, 189] width 143 height 23
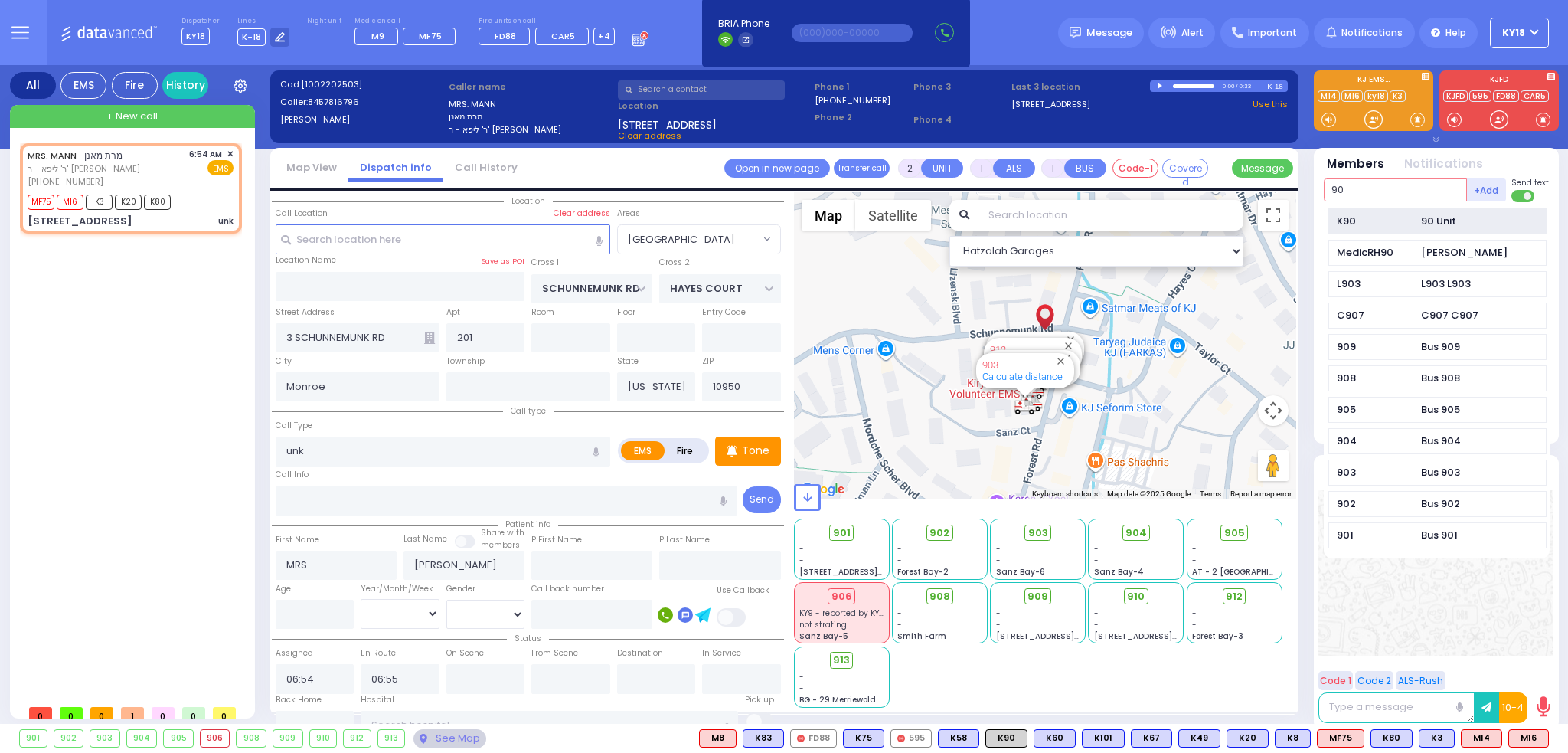
type input "90"
click at [1360, 222] on div "K90" at bounding box center [1375, 221] width 76 height 15
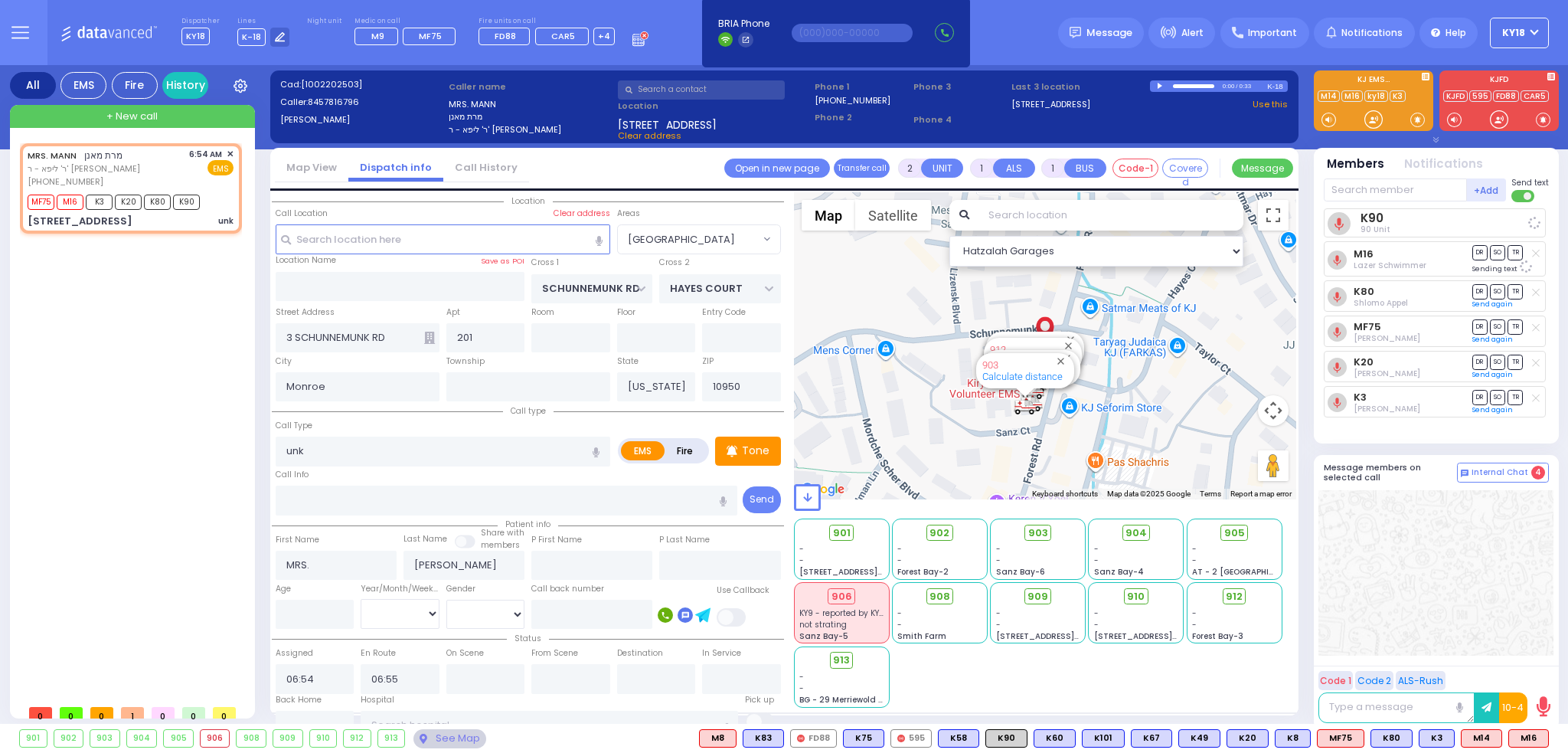
select select
radio input "true"
select select
select select "Hatzalah Garages"
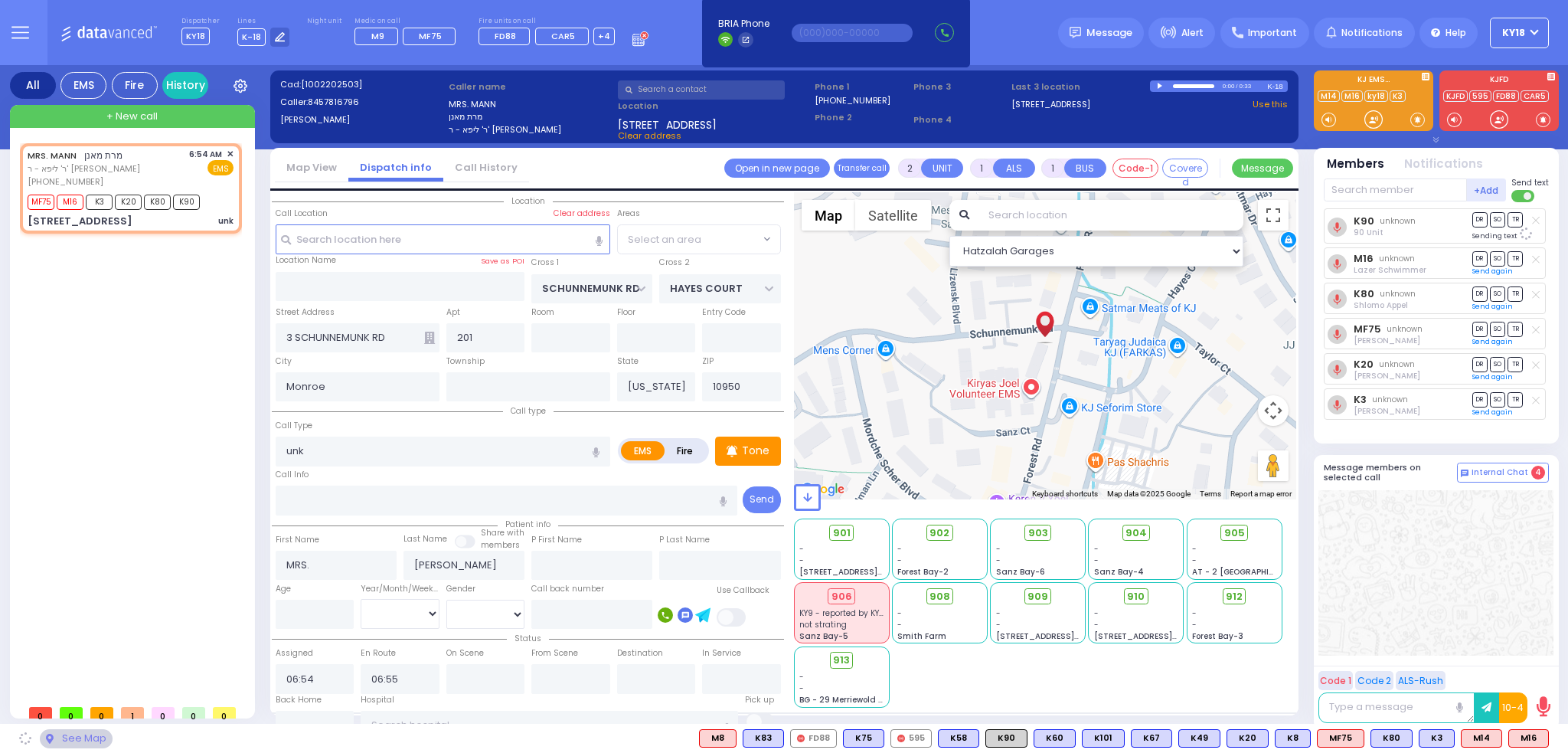
select select "[GEOGRAPHIC_DATA]"
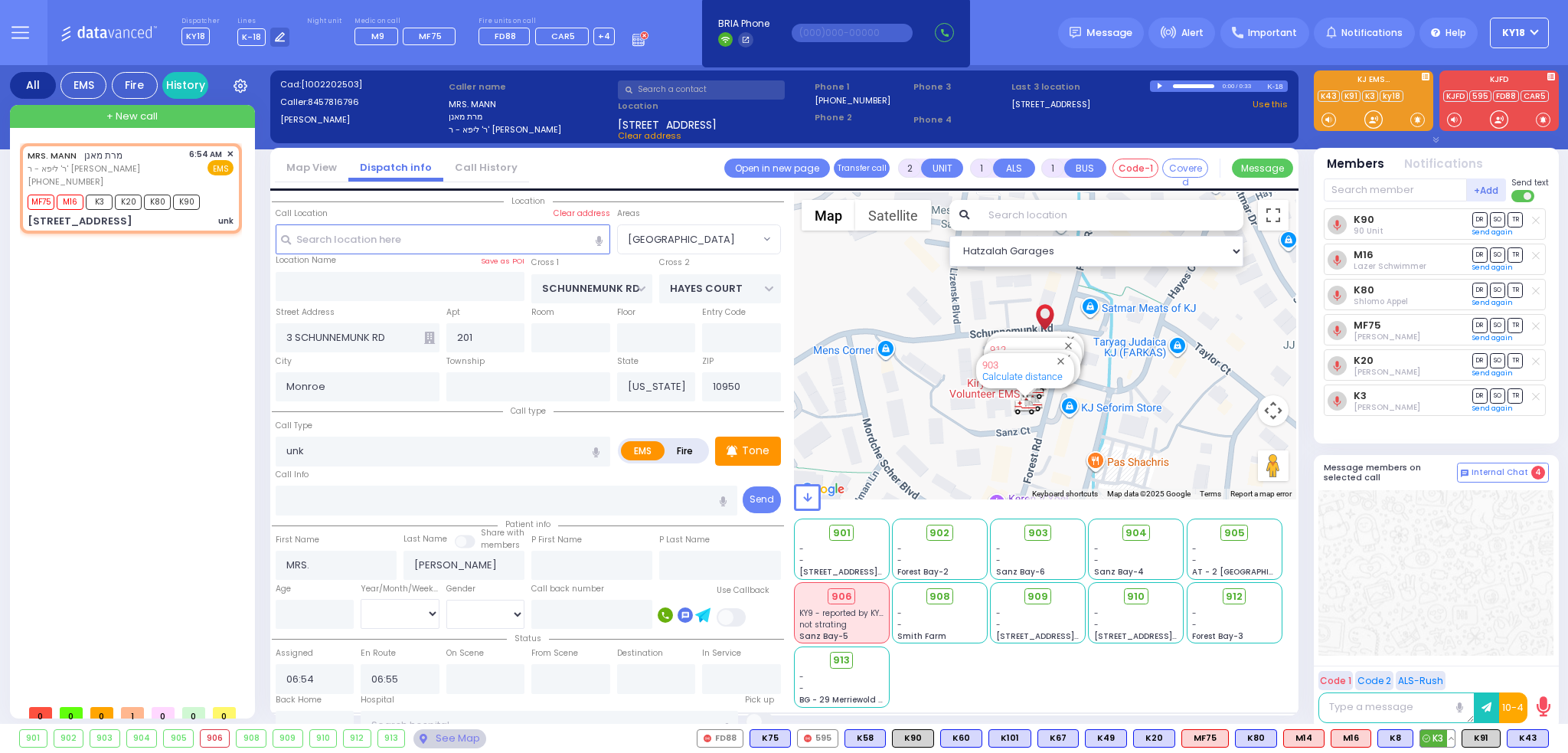
click at [1452, 741] on button at bounding box center [1450, 738] width 7 height 17
click at [1440, 676] on icon at bounding box center [1440, 671] width 16 height 16
click at [1484, 566] on div at bounding box center [1436, 572] width 235 height 165
click at [1546, 740] on button at bounding box center [1544, 738] width 7 height 17
click at [1534, 668] on icon at bounding box center [1533, 671] width 16 height 16
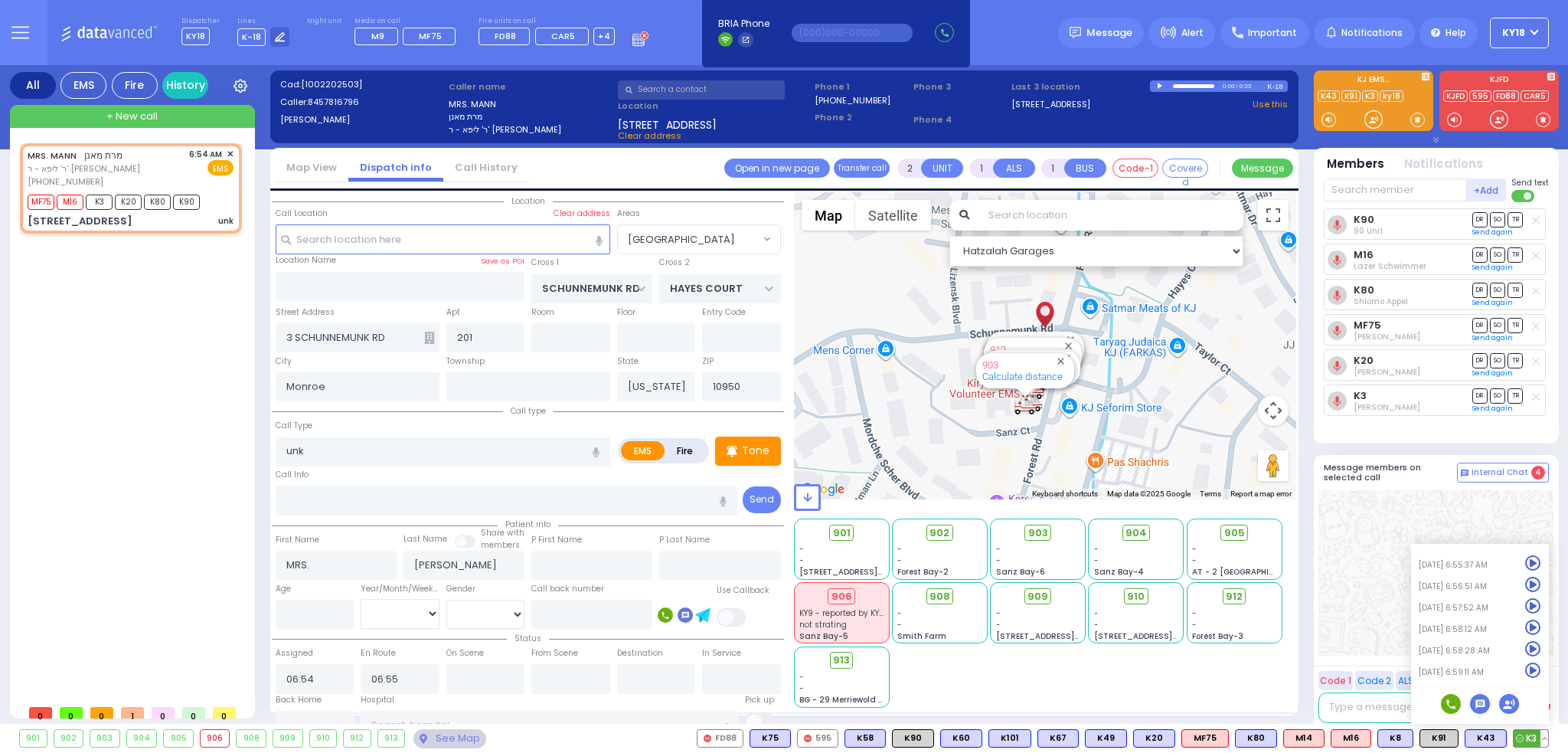
click at [1534, 668] on icon at bounding box center [1533, 671] width 16 height 16
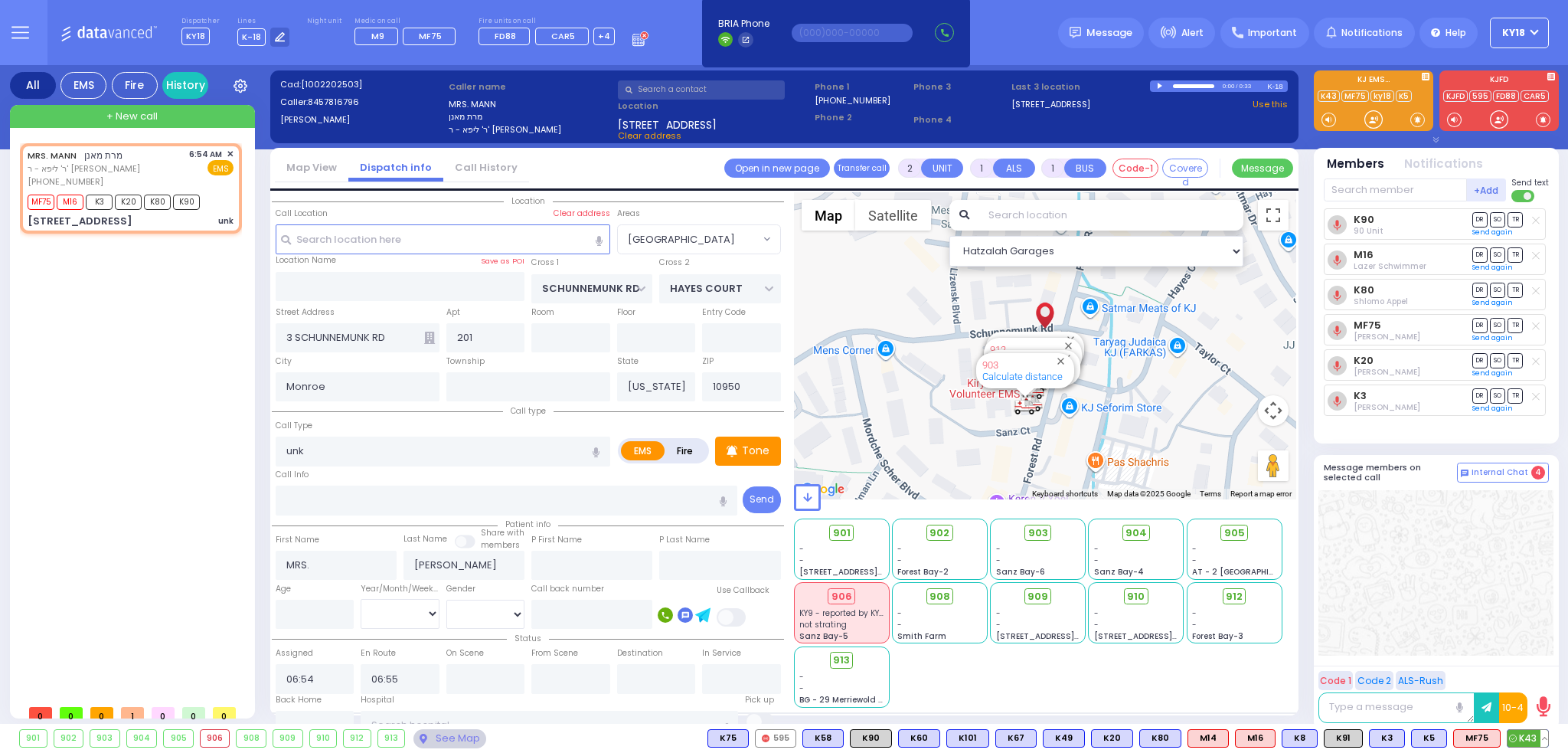
click at [1521, 731] on span "K43" at bounding box center [1527, 738] width 41 height 17
select select
radio input "true"
select select
select select "Hatzalah Garages"
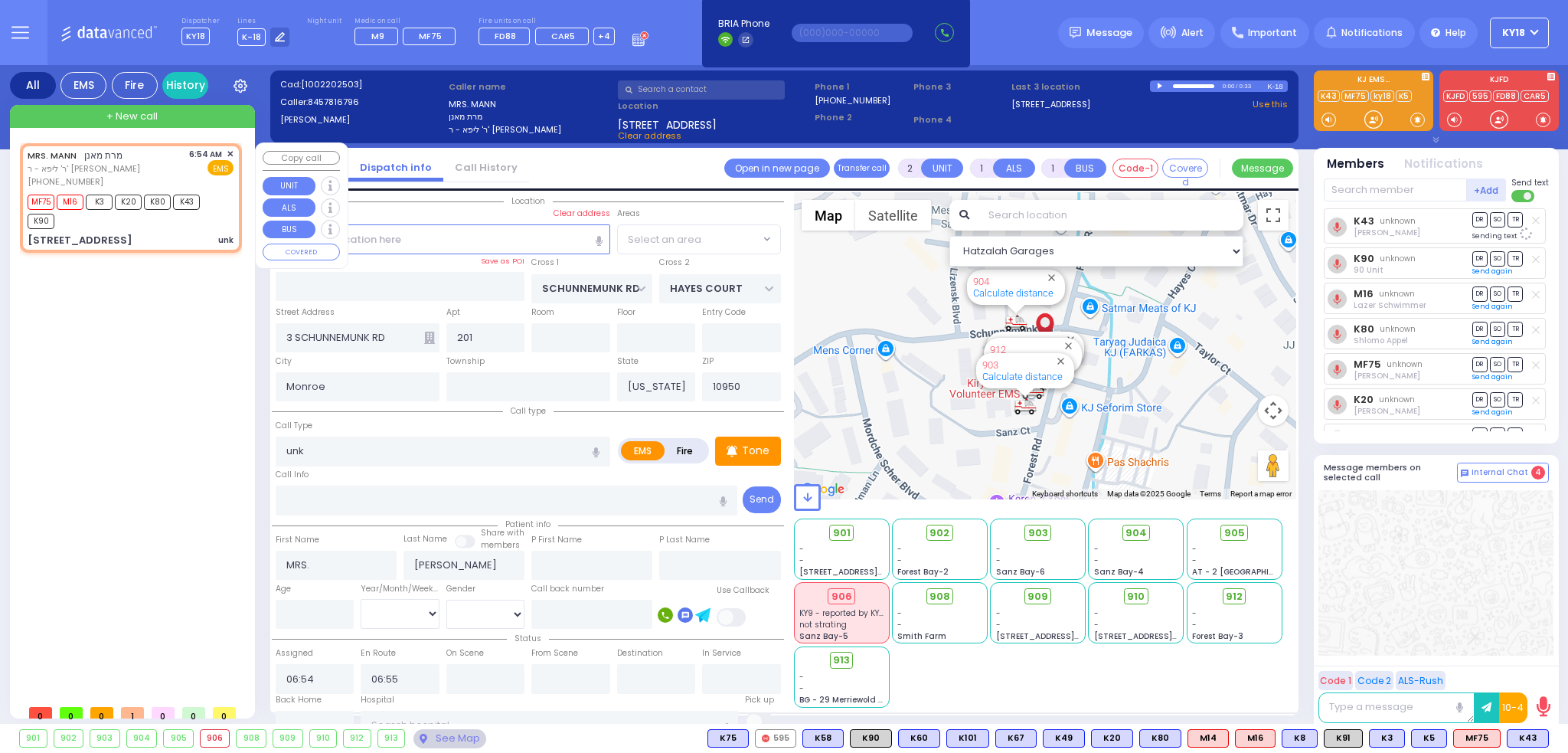
select select "[GEOGRAPHIC_DATA]"
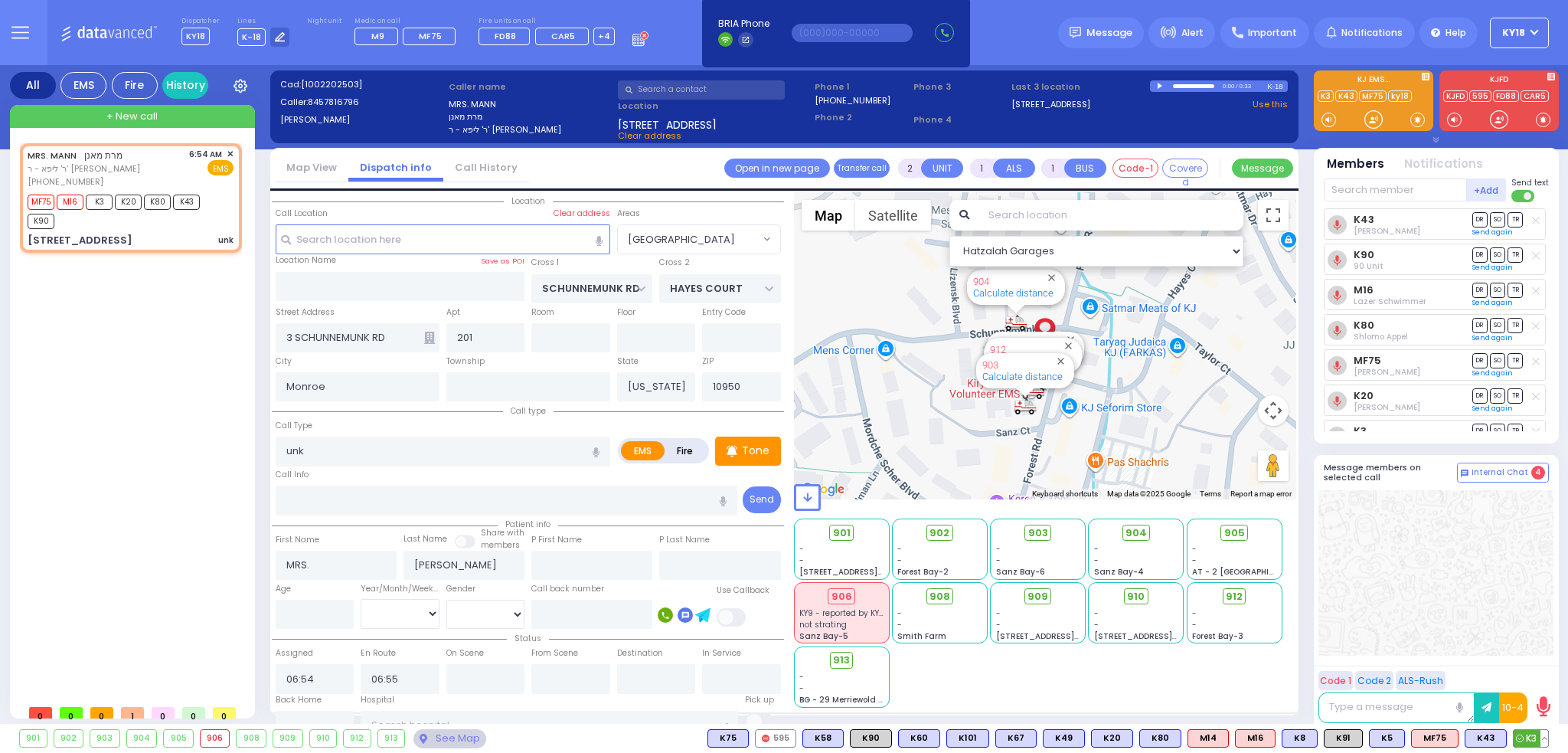
click at [1546, 738] on button at bounding box center [1544, 738] width 7 height 17
click at [1535, 672] on icon at bounding box center [1533, 671] width 16 height 16
click at [1250, 687] on div "901 - - [STREET_ADDRESS][PERSON_NAME] - - - -" at bounding box center [1045, 612] width 503 height 191
